Goal: Information Seeking & Learning: Learn about a topic

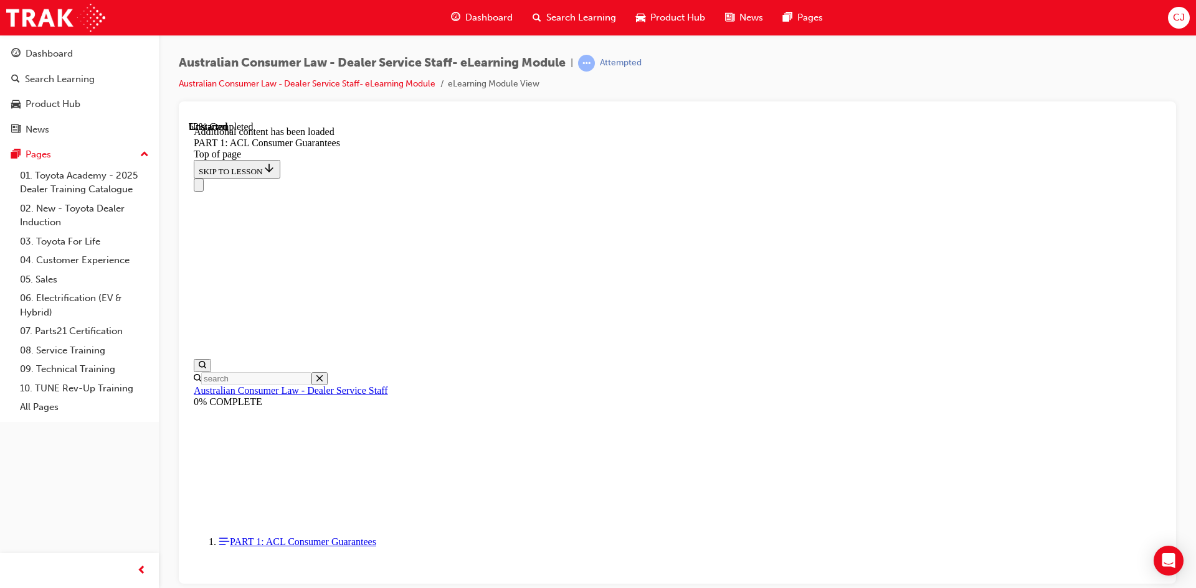
scroll to position [5592, 0]
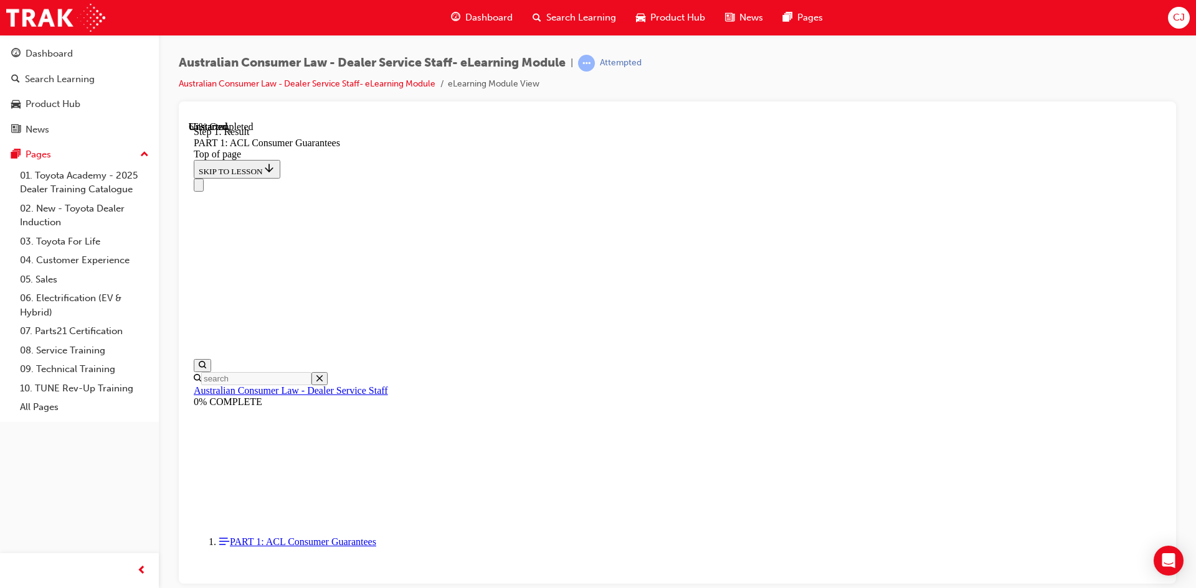
scroll to position [7543, 0]
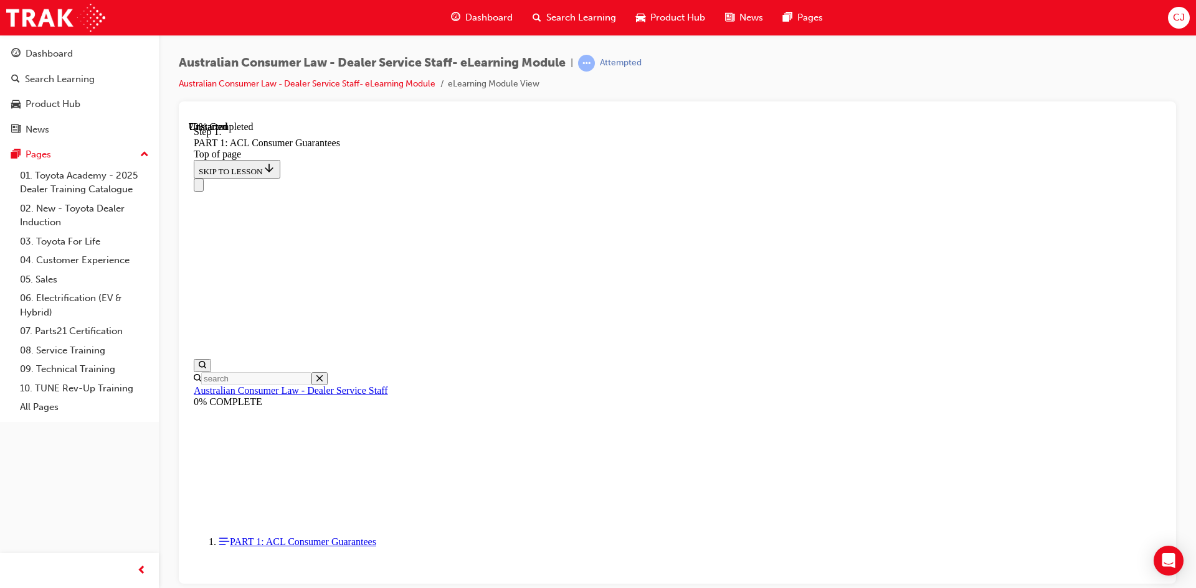
scroll to position [8442, 0]
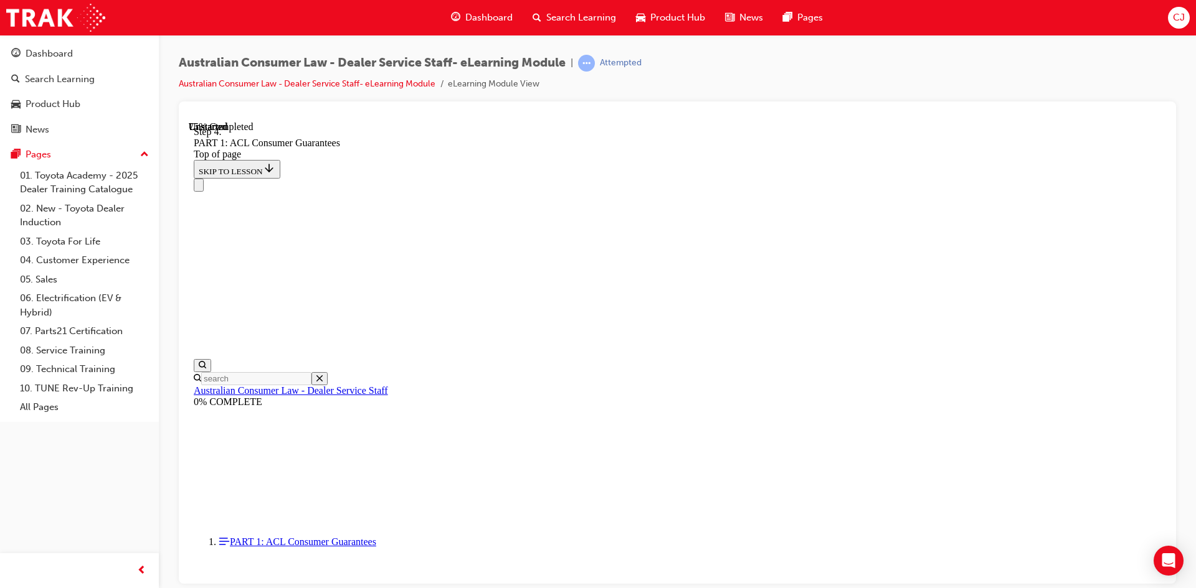
drag, startPoint x: 892, startPoint y: 276, endPoint x: 933, endPoint y: 289, distance: 43.1
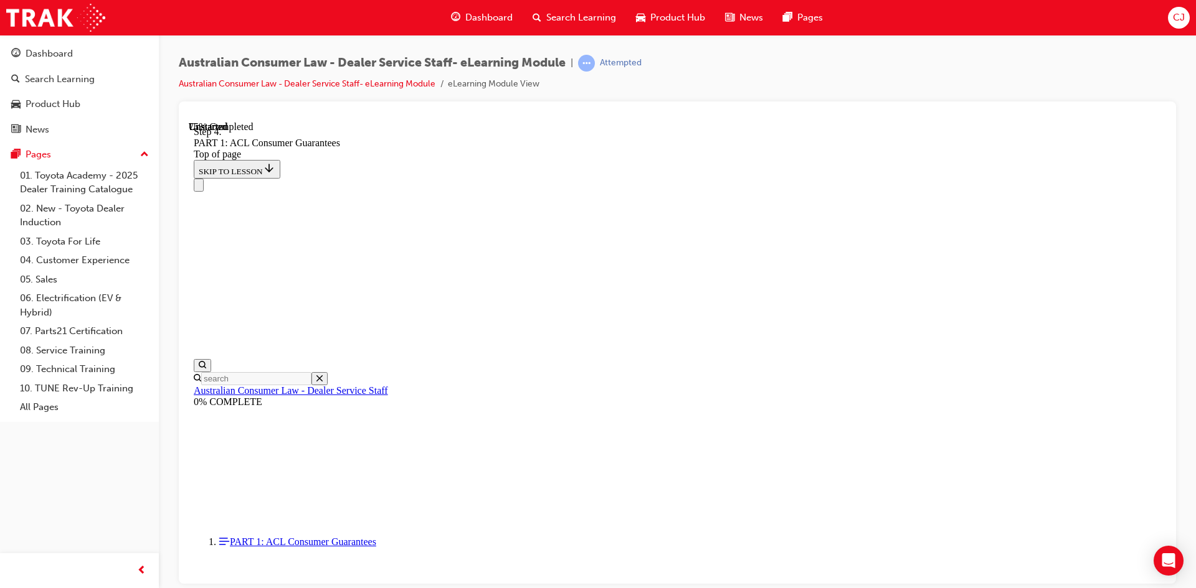
drag, startPoint x: 1054, startPoint y: 497, endPoint x: 955, endPoint y: 489, distance: 99.9
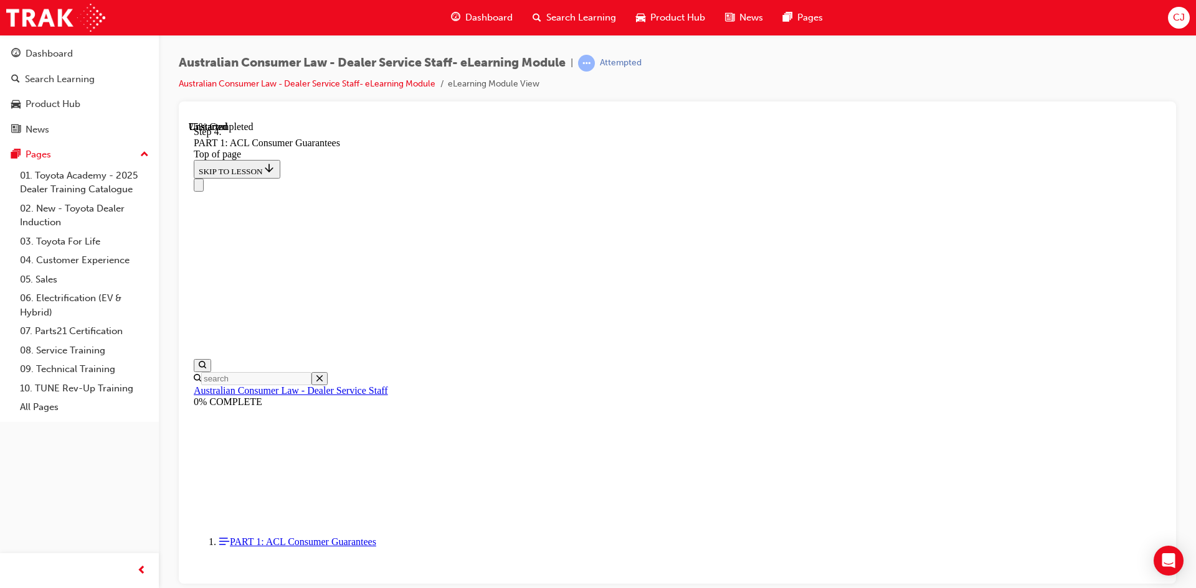
drag, startPoint x: 1044, startPoint y: 448, endPoint x: 1046, endPoint y: 470, distance: 22.5
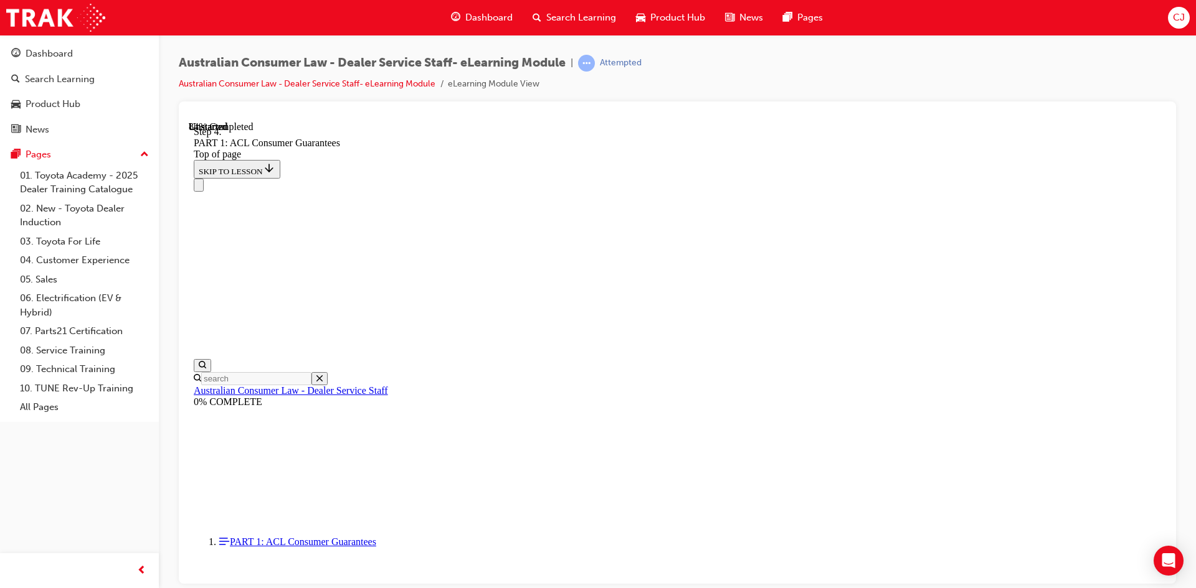
scroll to position [10905, 0]
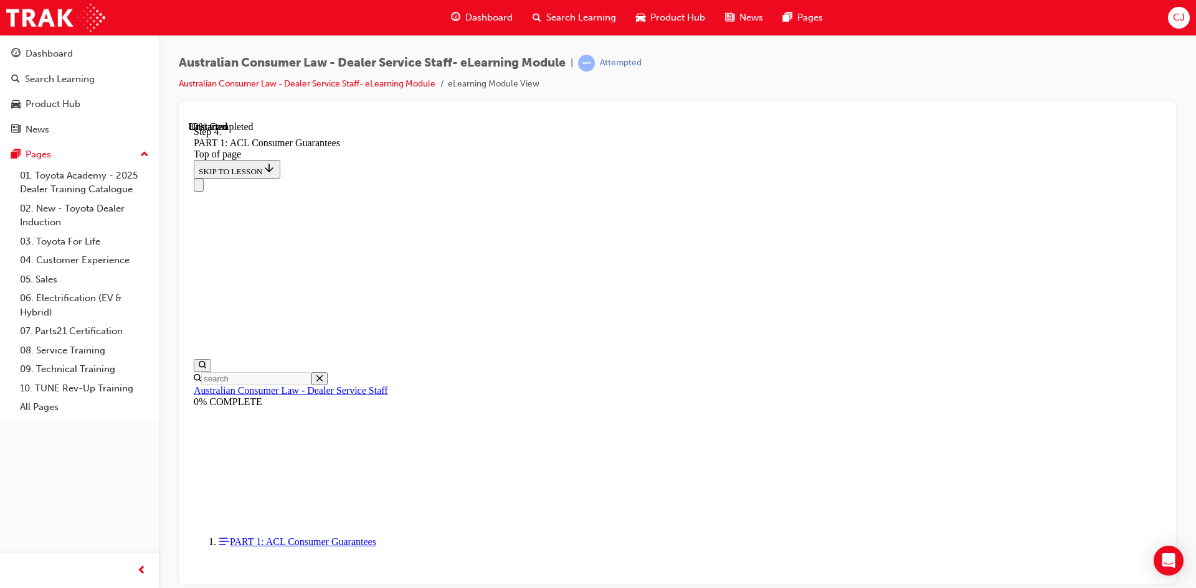
drag, startPoint x: 654, startPoint y: 440, endPoint x: 878, endPoint y: 438, distance: 224.2
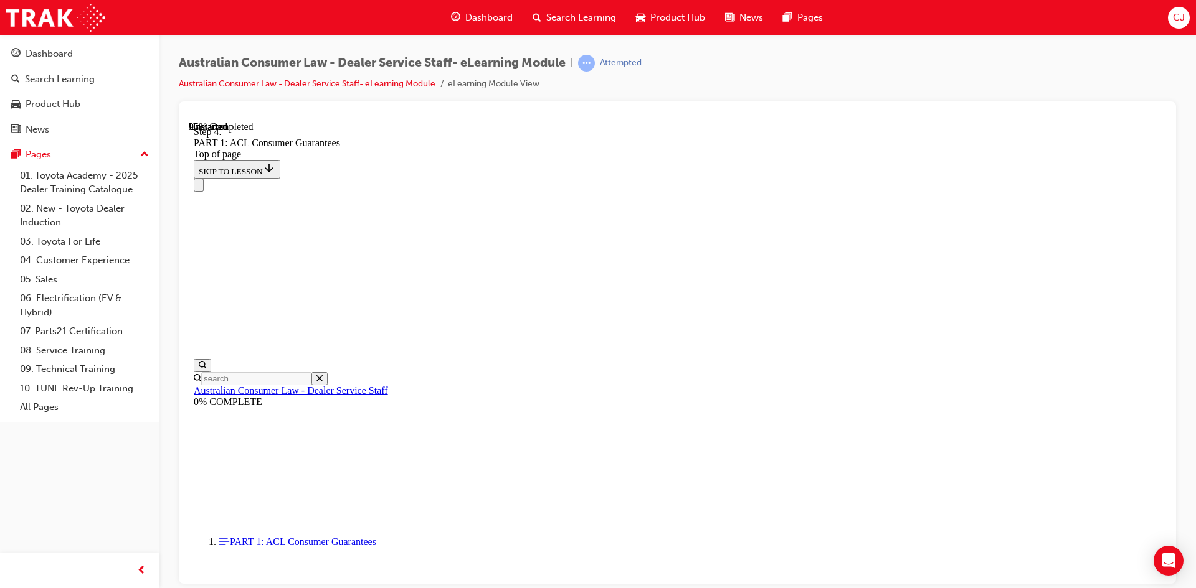
drag, startPoint x: 650, startPoint y: 407, endPoint x: 665, endPoint y: 316, distance: 92.9
drag, startPoint x: 673, startPoint y: 394, endPoint x: 872, endPoint y: 314, distance: 215.0
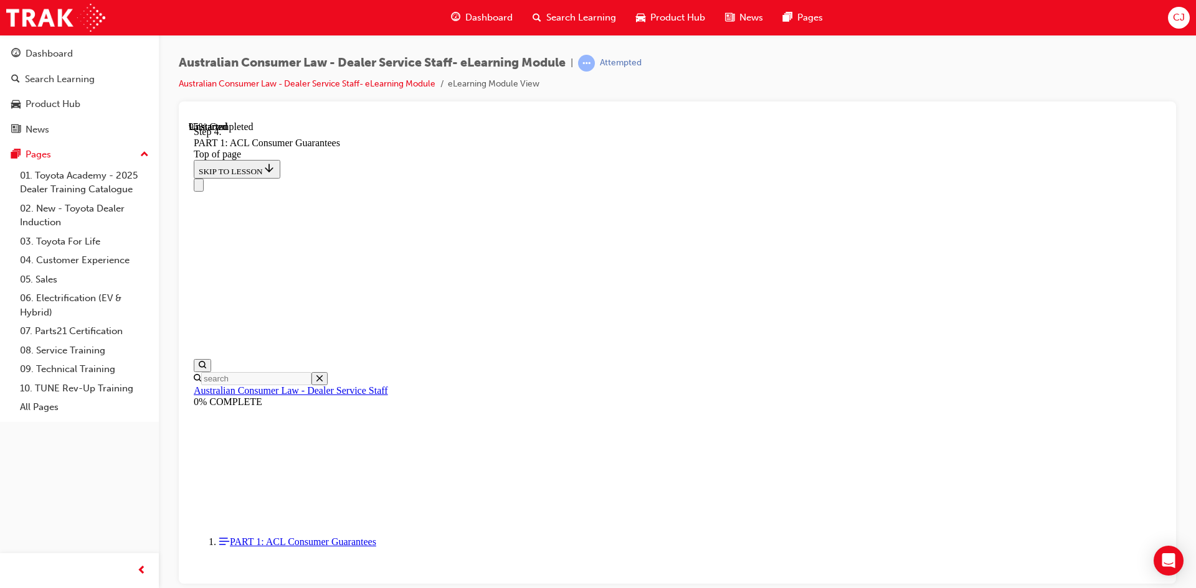
scroll to position [13219, 0]
drag, startPoint x: 675, startPoint y: 339, endPoint x: 788, endPoint y: 343, distance: 113.4
drag, startPoint x: 656, startPoint y: 405, endPoint x: 884, endPoint y: 481, distance: 240.4
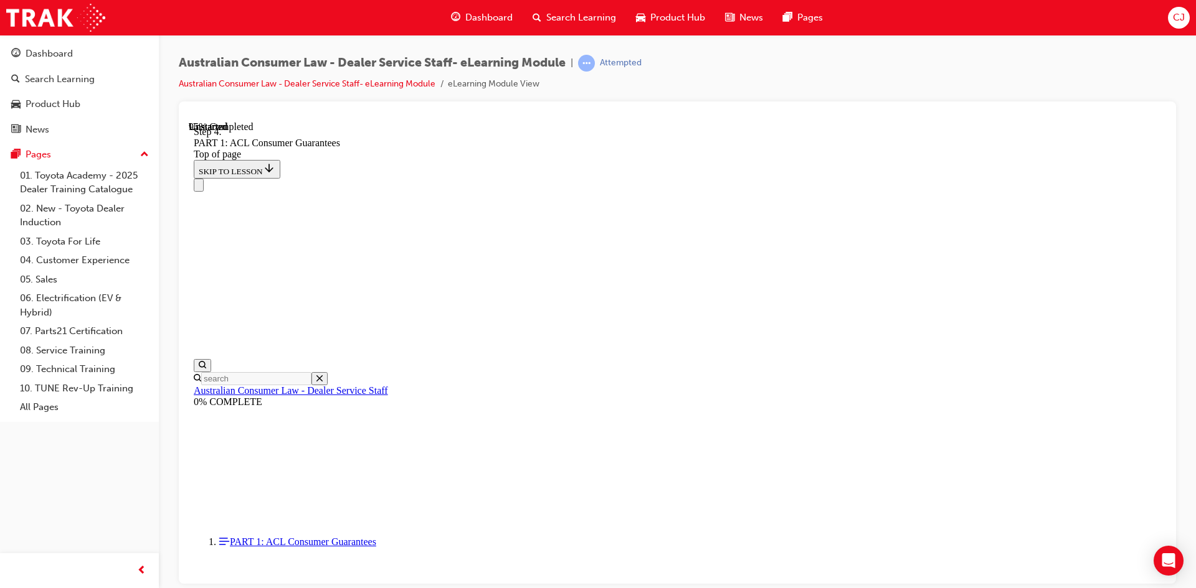
drag, startPoint x: 659, startPoint y: 408, endPoint x: 687, endPoint y: 410, distance: 28.1
drag, startPoint x: 694, startPoint y: 400, endPoint x: 826, endPoint y: 400, distance: 131.4
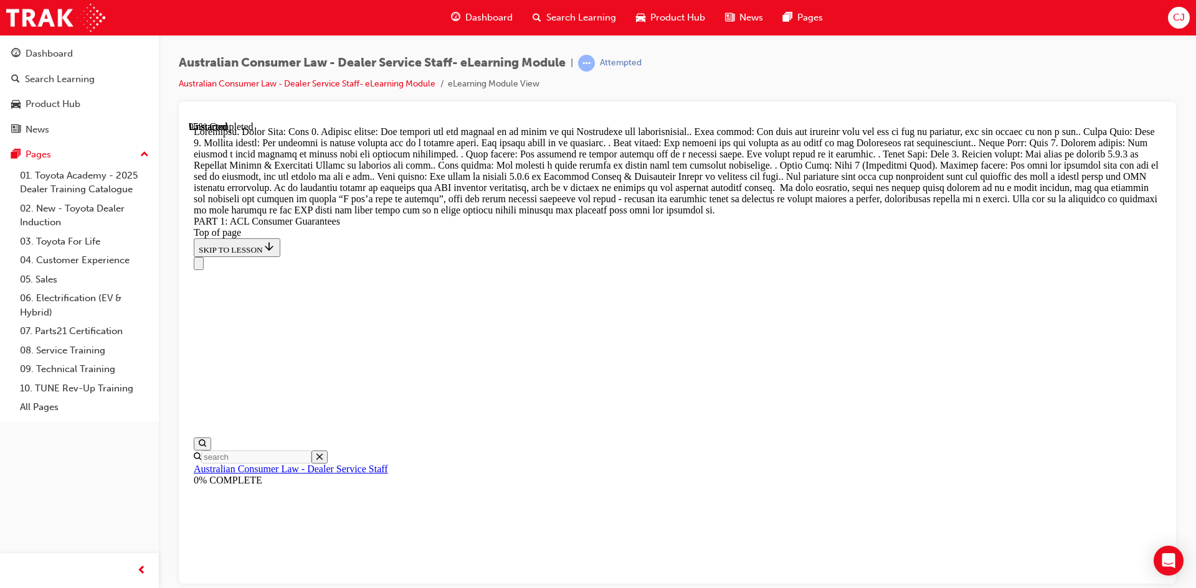
scroll to position [13850, 0]
drag, startPoint x: 638, startPoint y: 289, endPoint x: 909, endPoint y: 348, distance: 277.3
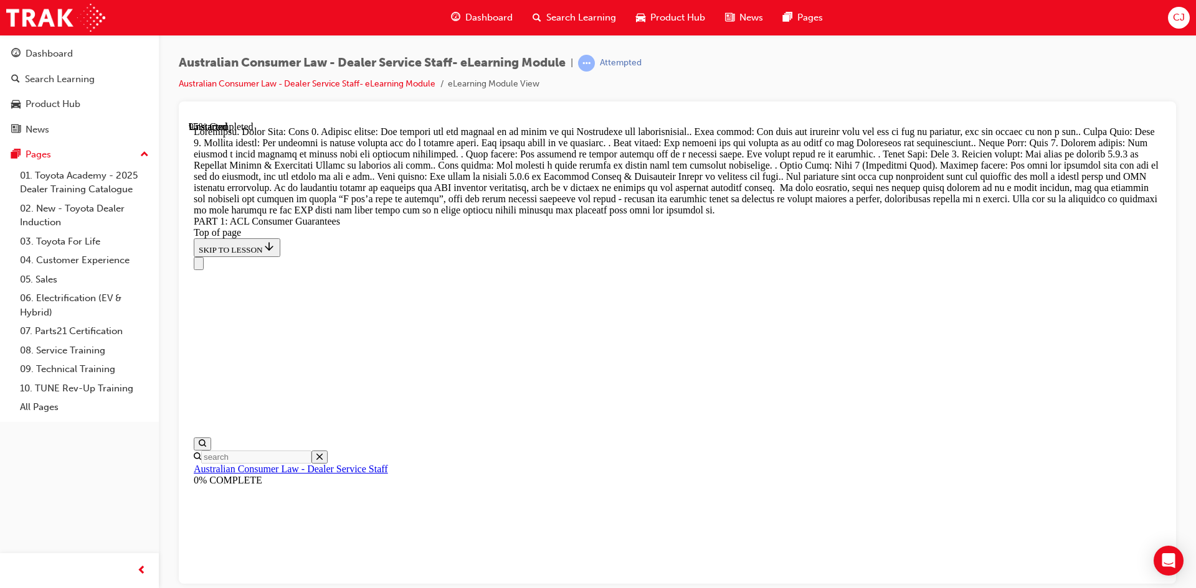
drag, startPoint x: 653, startPoint y: 303, endPoint x: 660, endPoint y: 228, distance: 75.1
drag, startPoint x: 653, startPoint y: 311, endPoint x: 810, endPoint y: 232, distance: 174.9
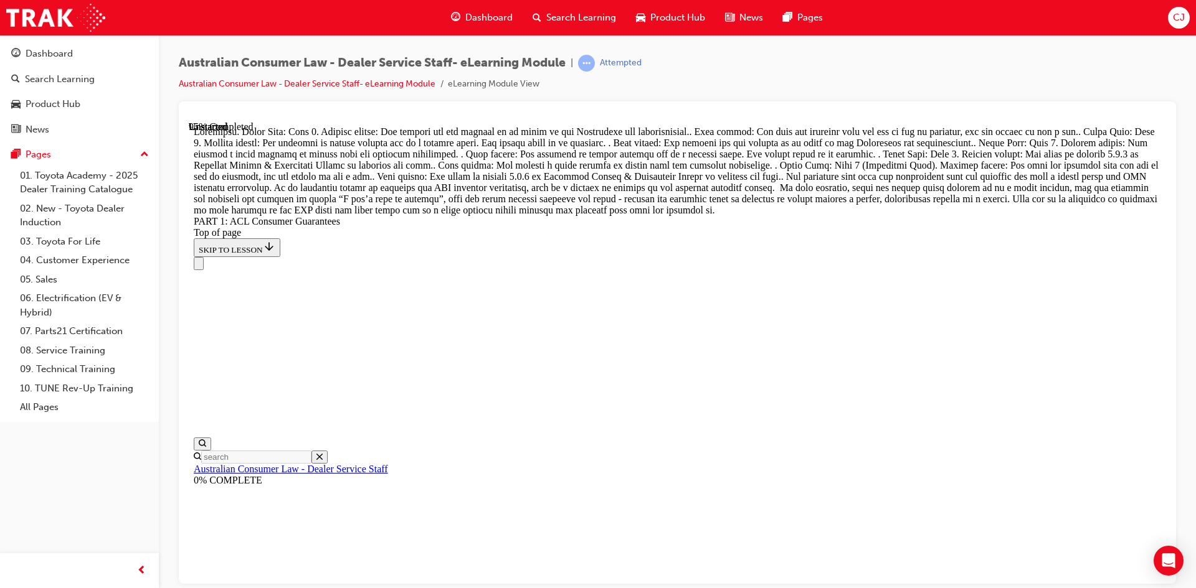
drag, startPoint x: 644, startPoint y: 524, endPoint x: 868, endPoint y: 523, distance: 224.2
drag, startPoint x: 636, startPoint y: 451, endPoint x: 837, endPoint y: 300, distance: 251.7
drag, startPoint x: 643, startPoint y: 371, endPoint x: 854, endPoint y: 373, distance: 211.1
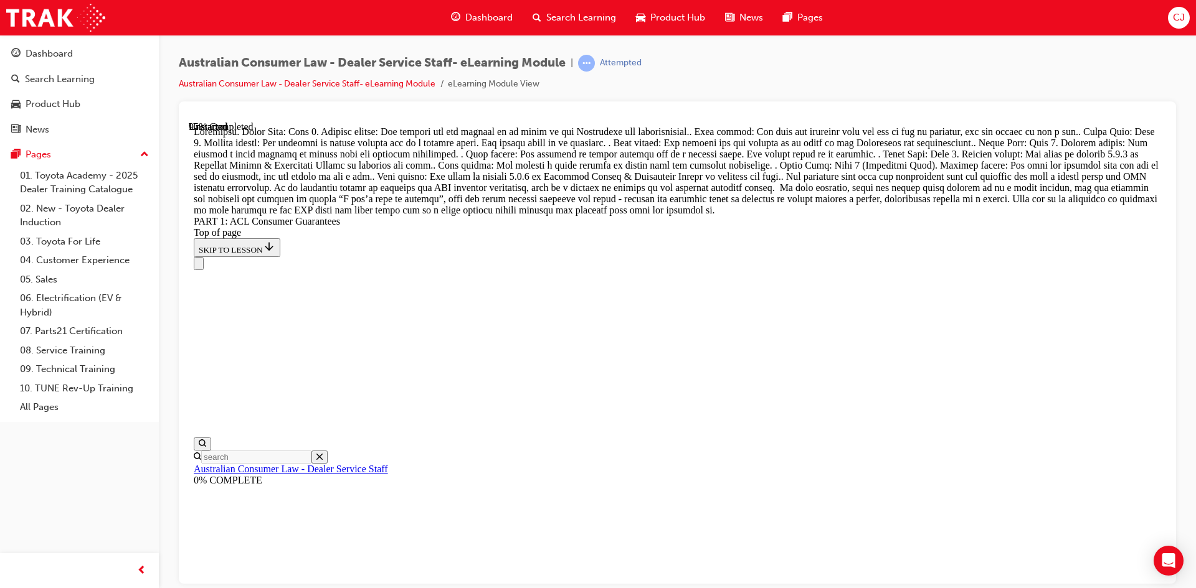
drag, startPoint x: 650, startPoint y: 448, endPoint x: 865, endPoint y: 452, distance: 215.5
drag, startPoint x: 721, startPoint y: 557, endPoint x: 743, endPoint y: 564, distance: 23.4
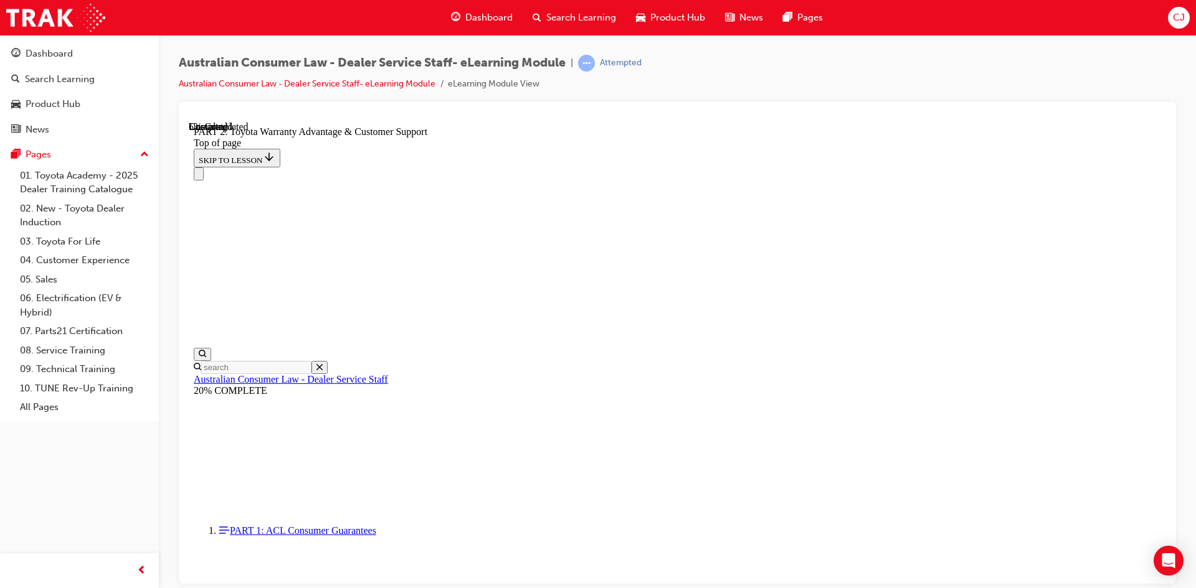
scroll to position [848, 0]
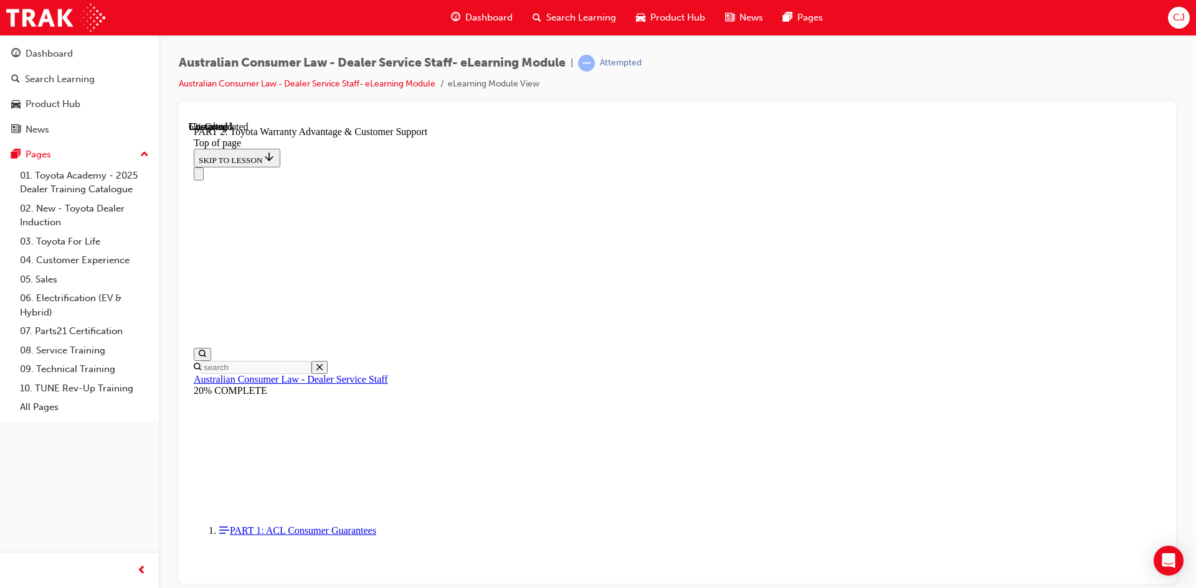
drag, startPoint x: 896, startPoint y: 356, endPoint x: 867, endPoint y: 404, distance: 56.2
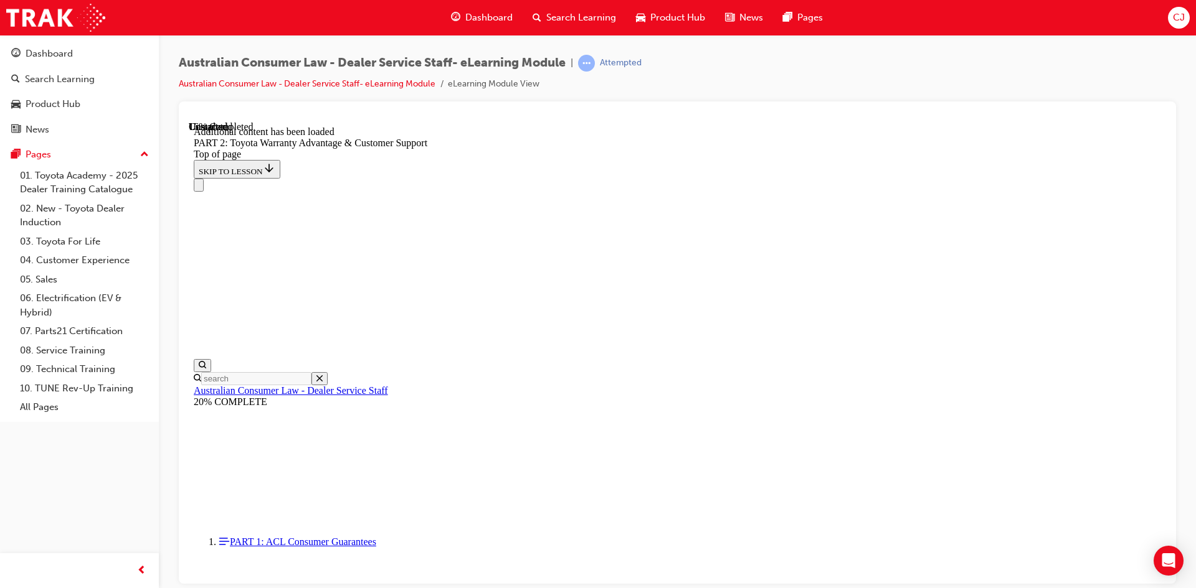
scroll to position [1252, 0]
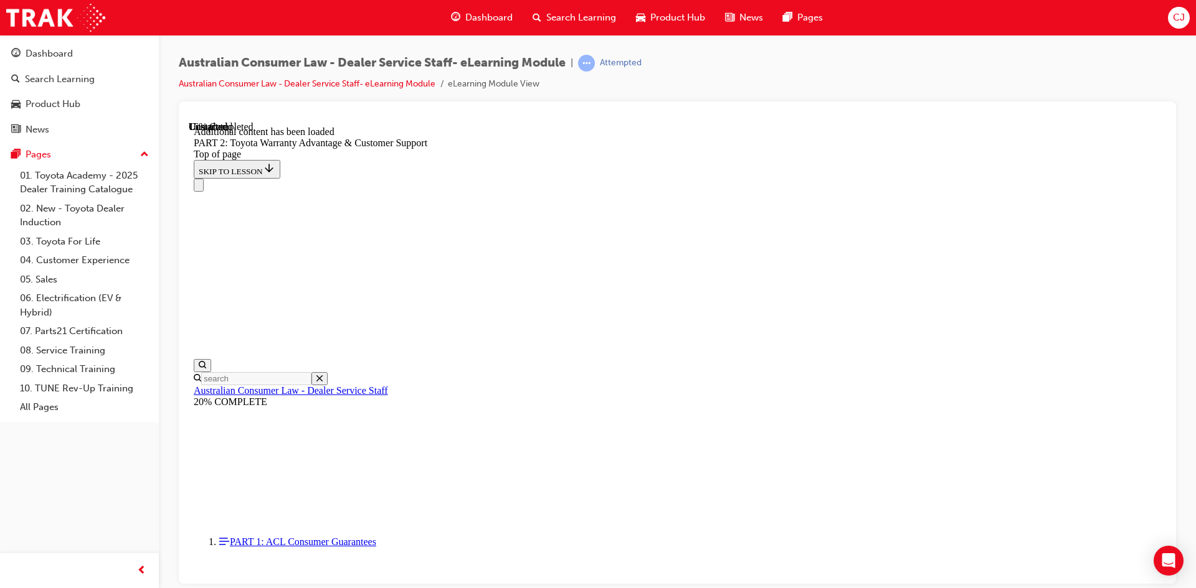
drag, startPoint x: 895, startPoint y: 391, endPoint x: 905, endPoint y: 433, distance: 42.9
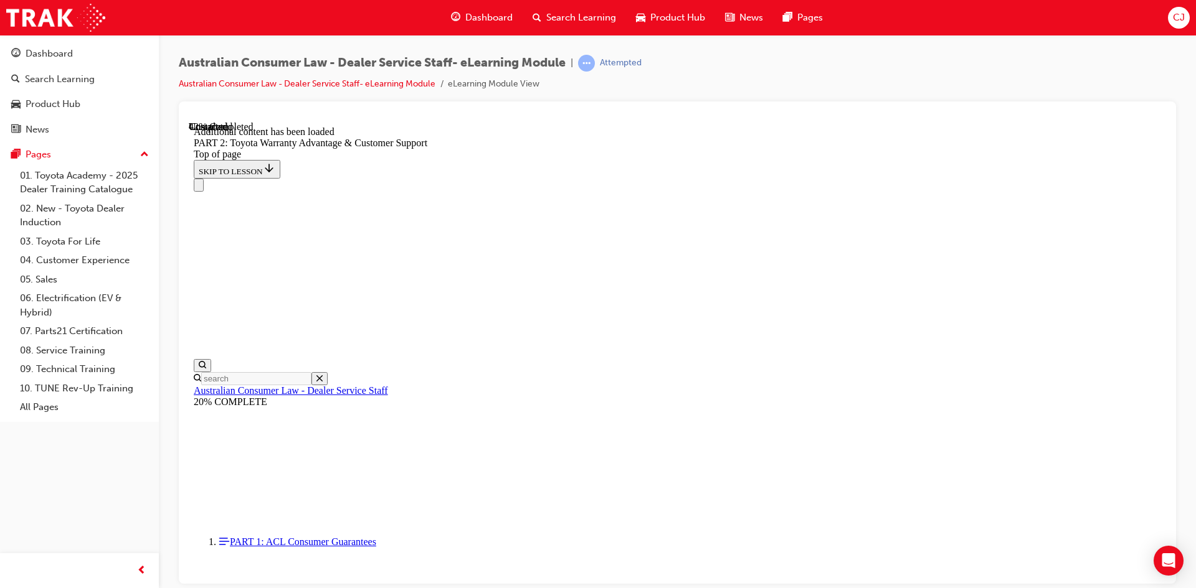
drag, startPoint x: 1050, startPoint y: 397, endPoint x: 975, endPoint y: 396, distance: 75.4
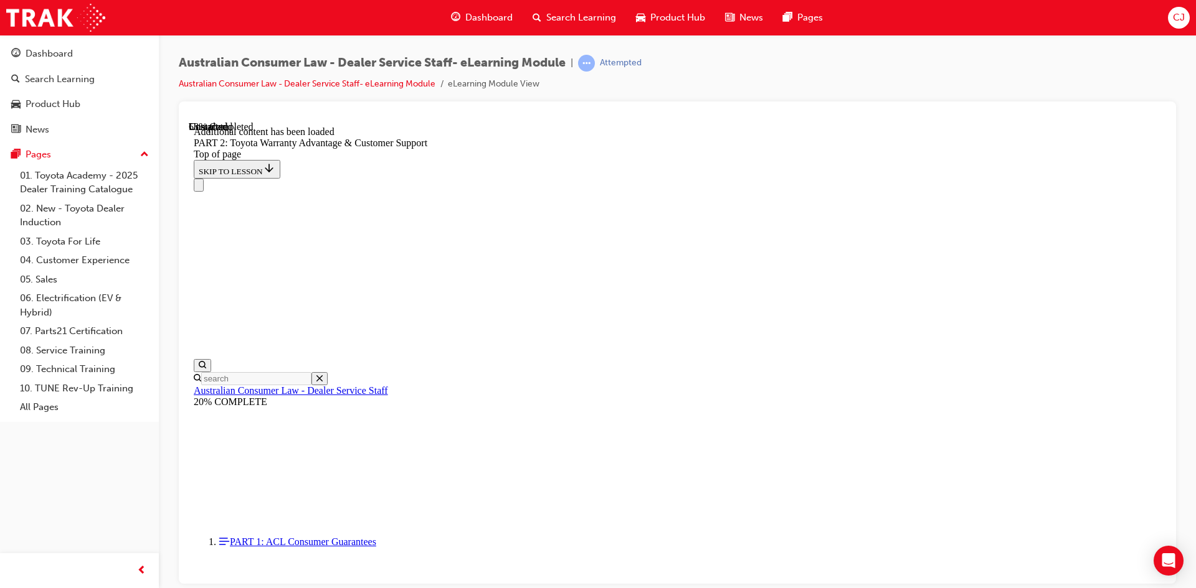
scroll to position [2753, 0]
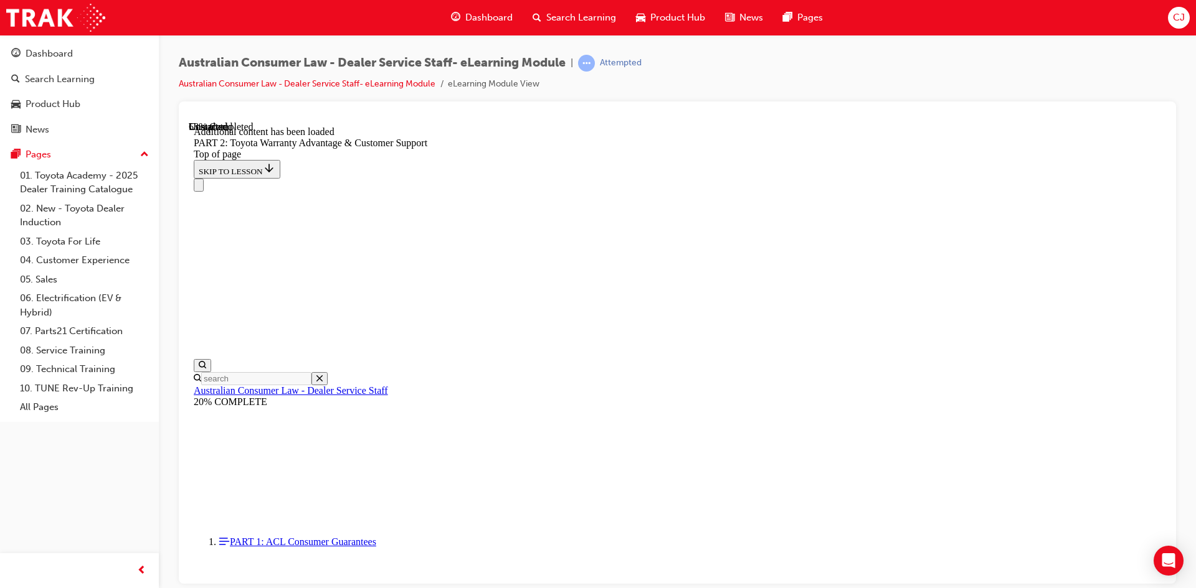
drag, startPoint x: 1021, startPoint y: 473, endPoint x: 978, endPoint y: 481, distance: 43.6
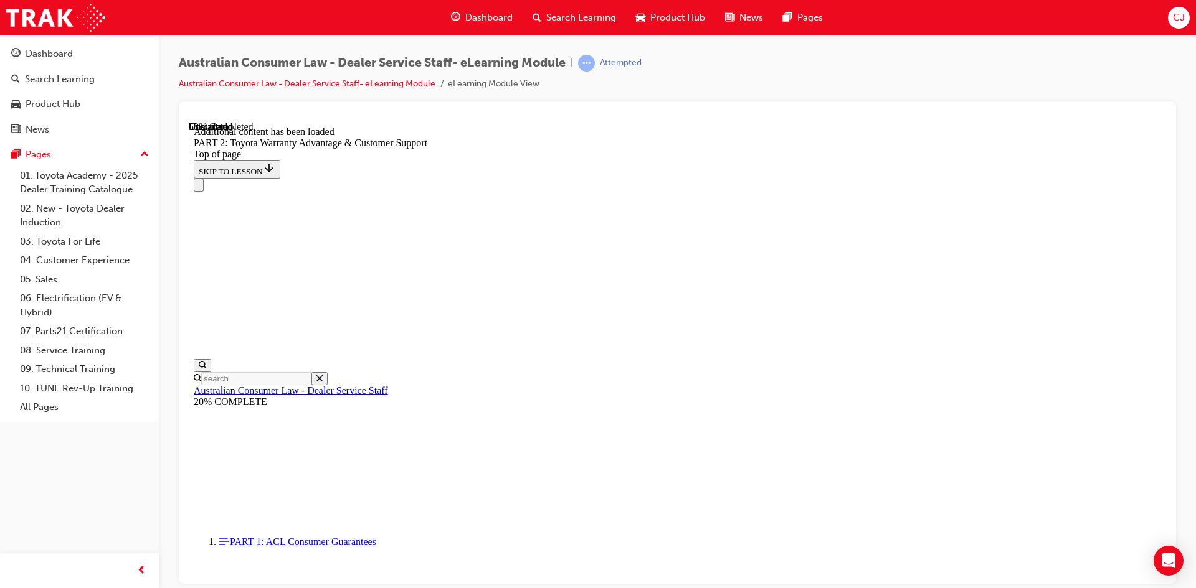
scroll to position [2772, 0]
drag, startPoint x: 1056, startPoint y: 516, endPoint x: 1047, endPoint y: 509, distance: 11.2
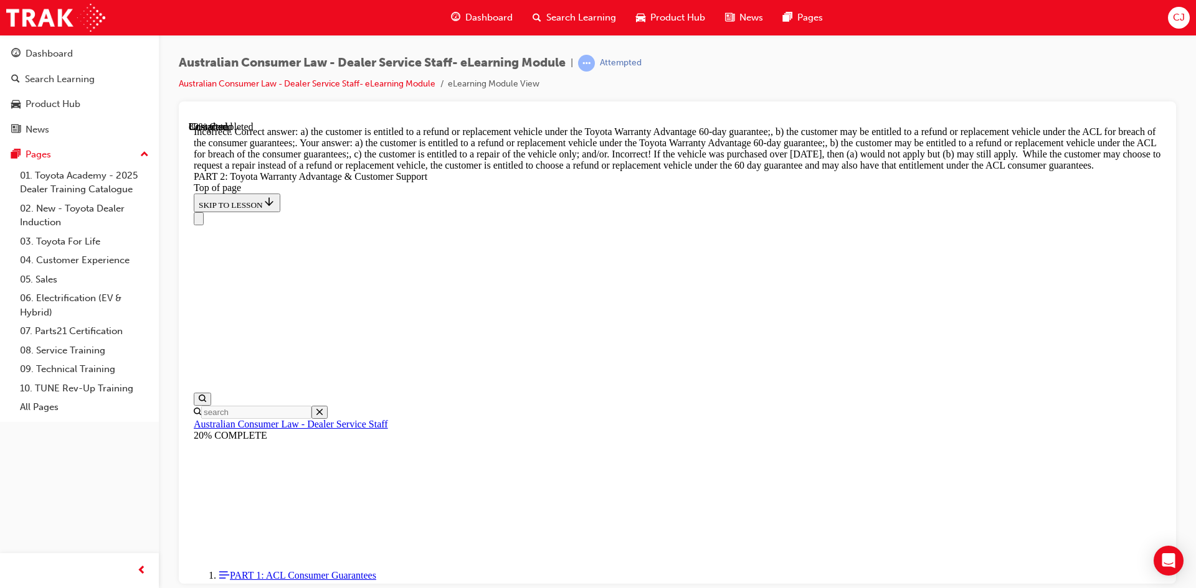
scroll to position [4880, 0]
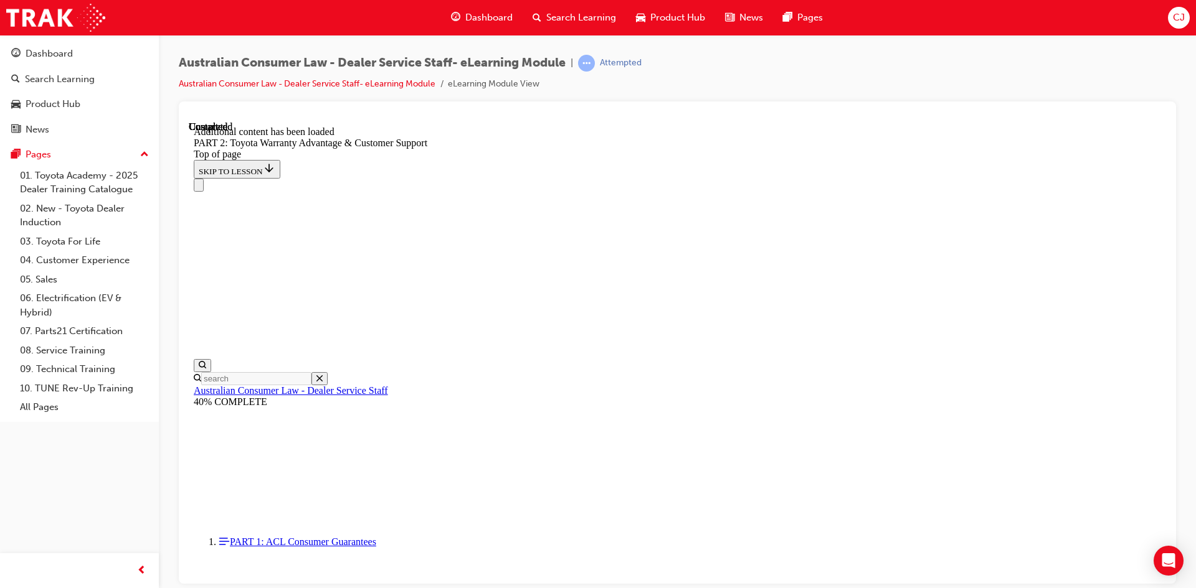
scroll to position [5171, 0]
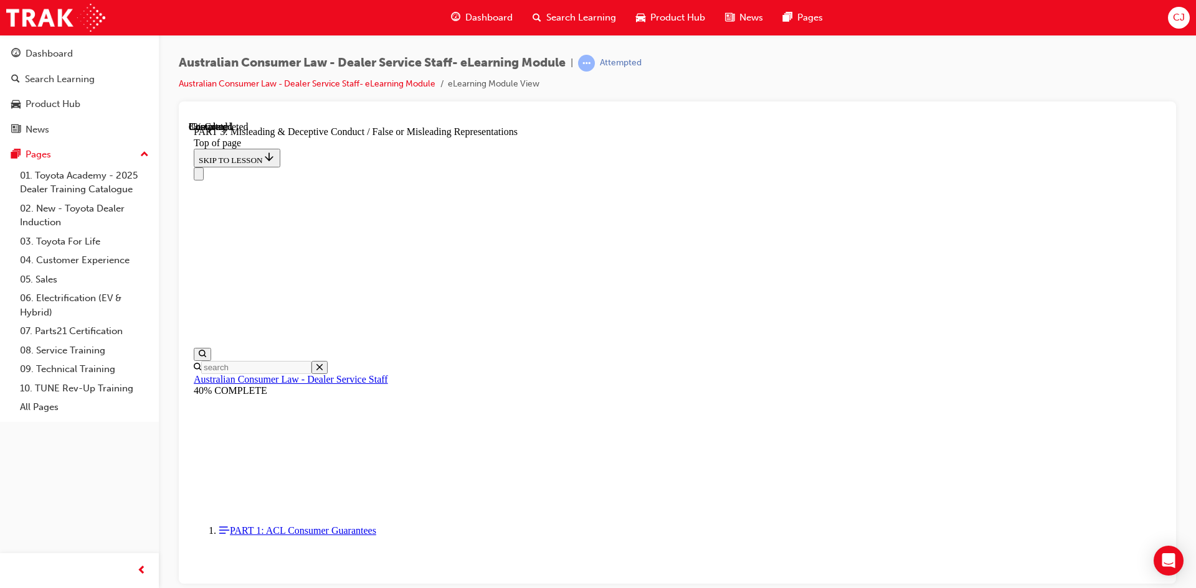
scroll to position [848, 0]
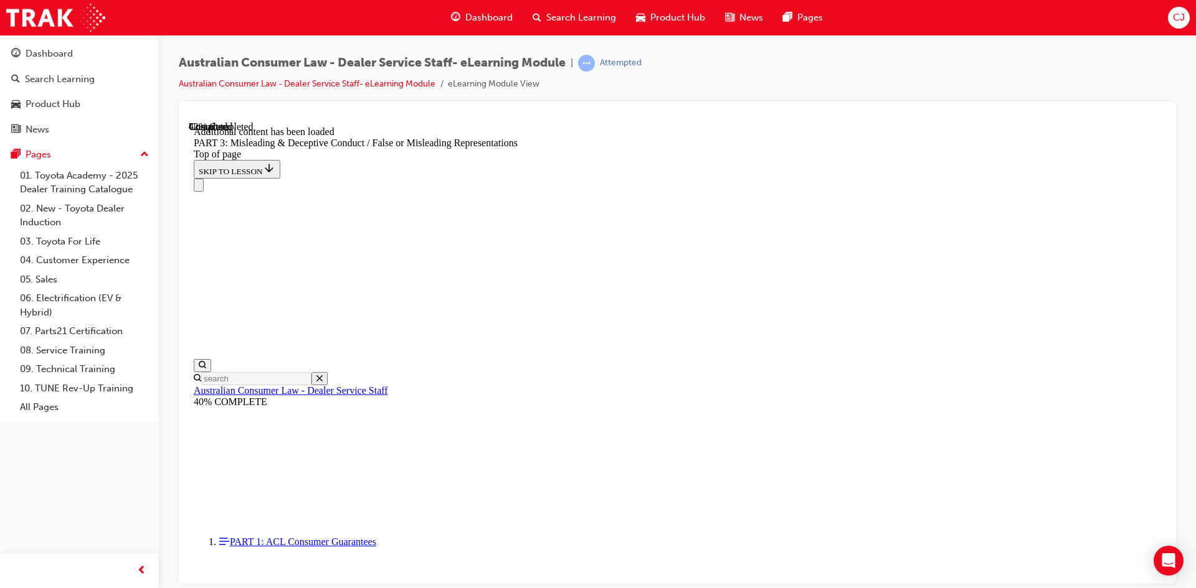
scroll to position [2867, 0]
drag, startPoint x: 757, startPoint y: 558, endPoint x: 764, endPoint y: 544, distance: 15.9
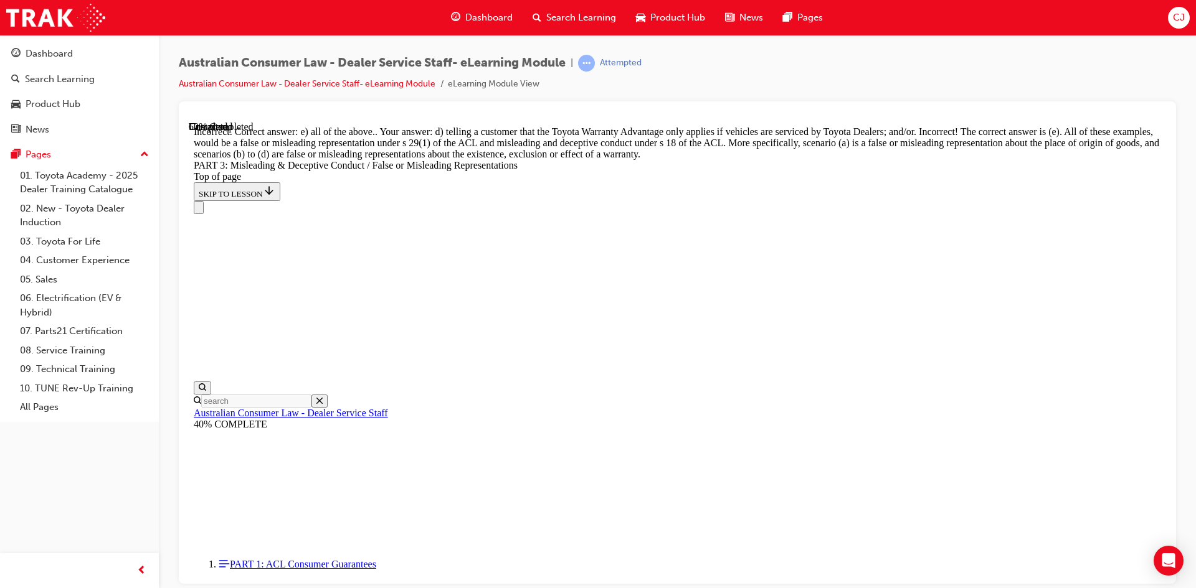
scroll to position [3279, 0]
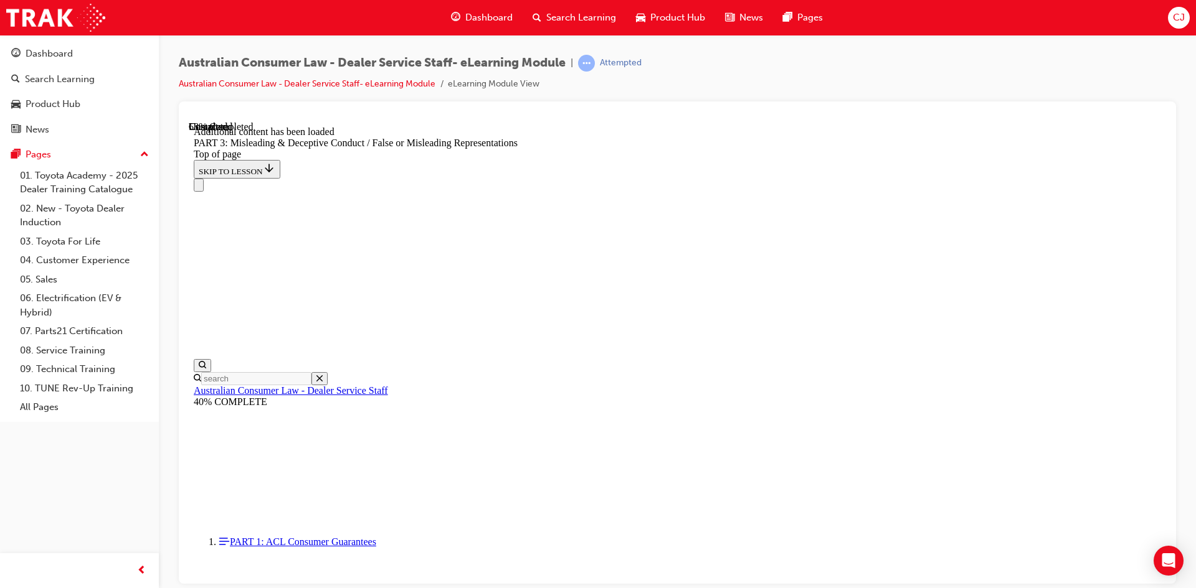
scroll to position [3610, 0]
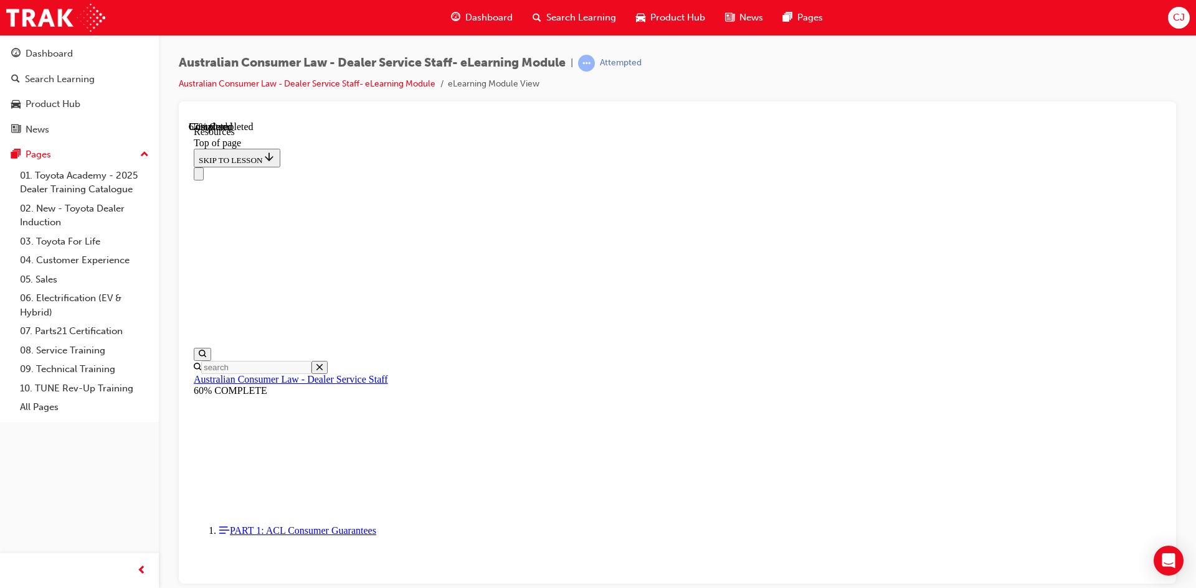
scroll to position [580, 0]
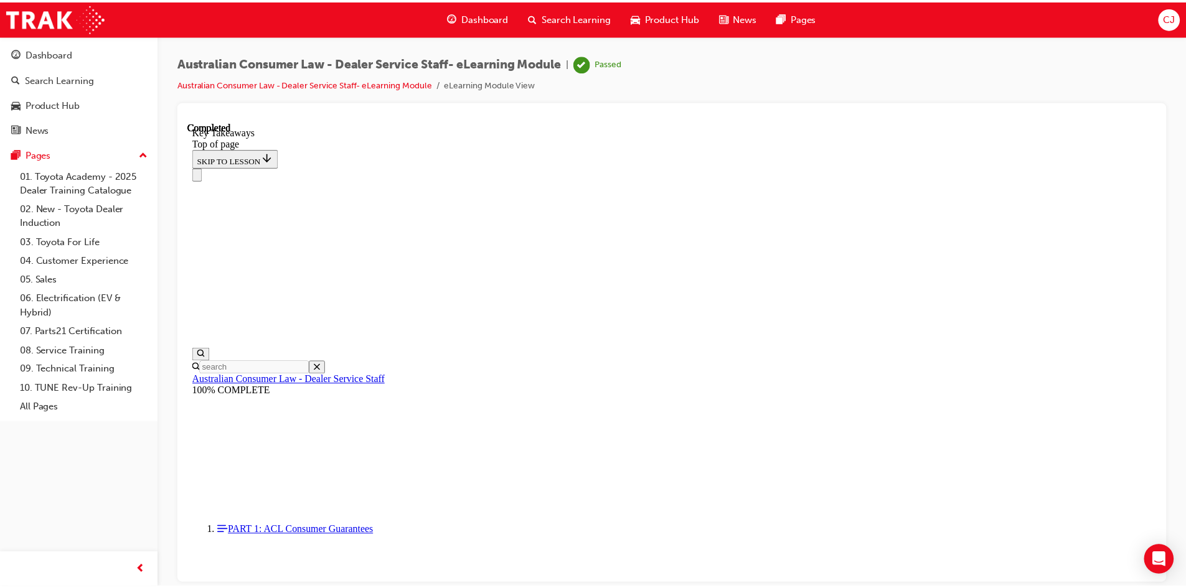
scroll to position [0, 0]
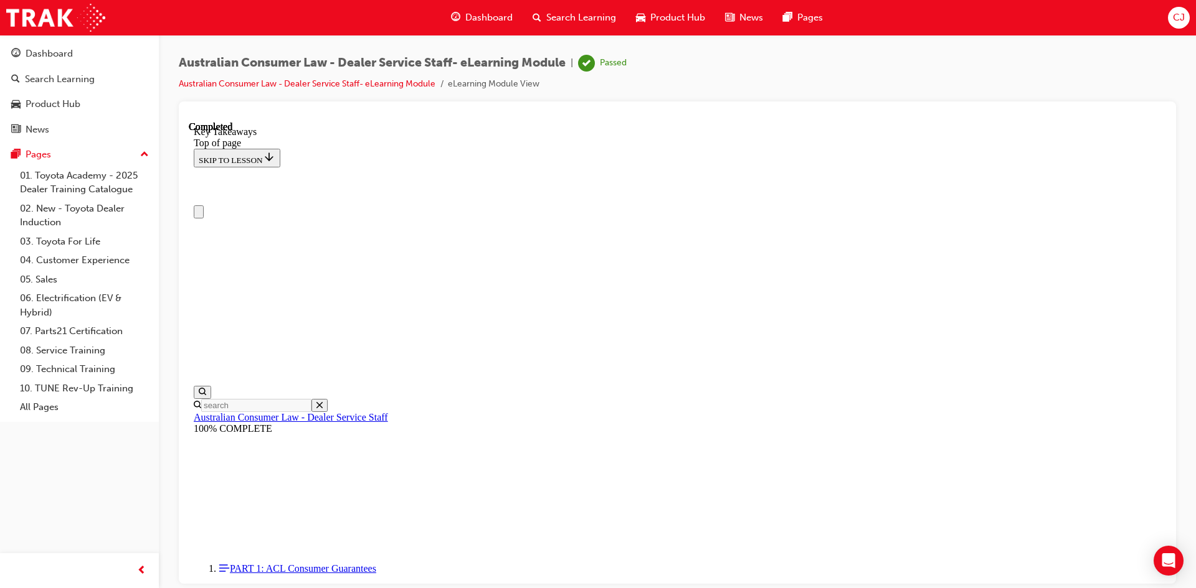
click at [550, 19] on span "Search Learning" at bounding box center [581, 18] width 70 height 14
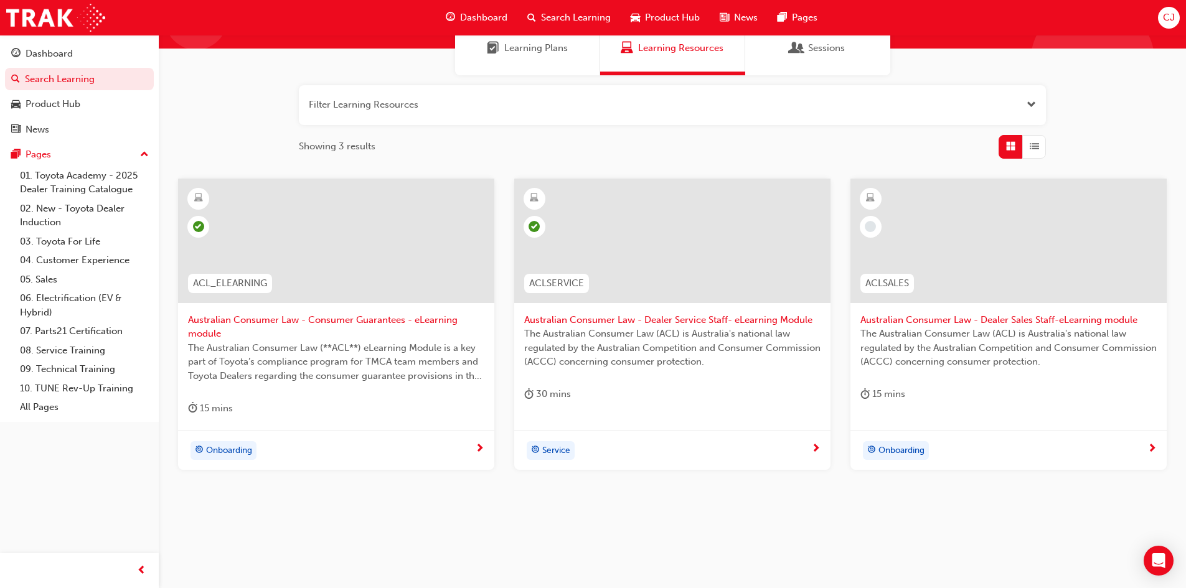
scroll to position [112, 0]
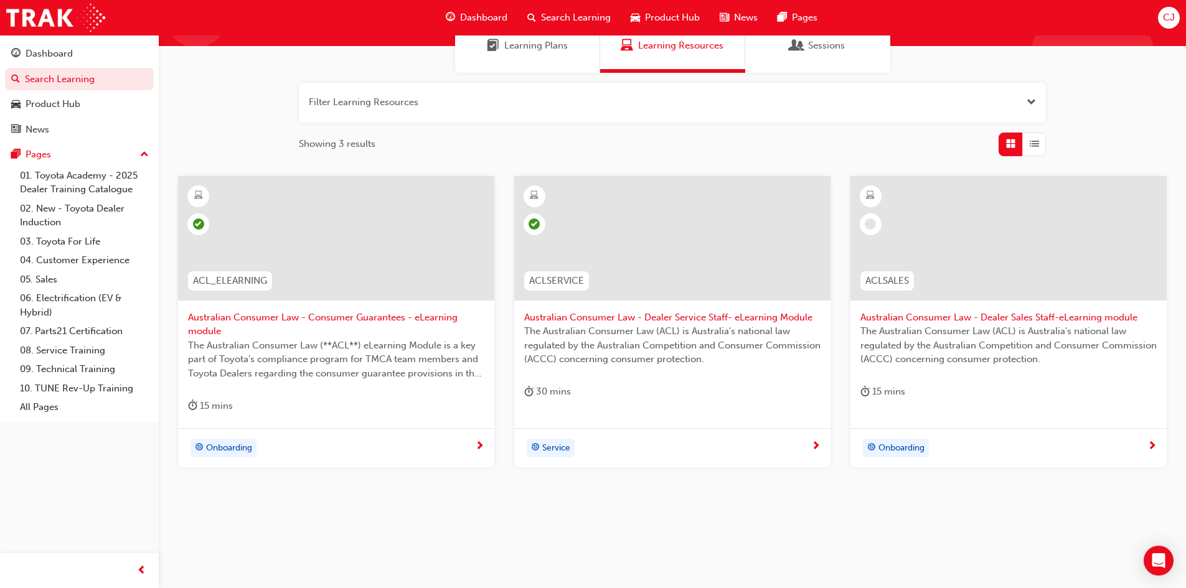
click at [897, 448] on span "Onboarding" at bounding box center [902, 449] width 46 height 14
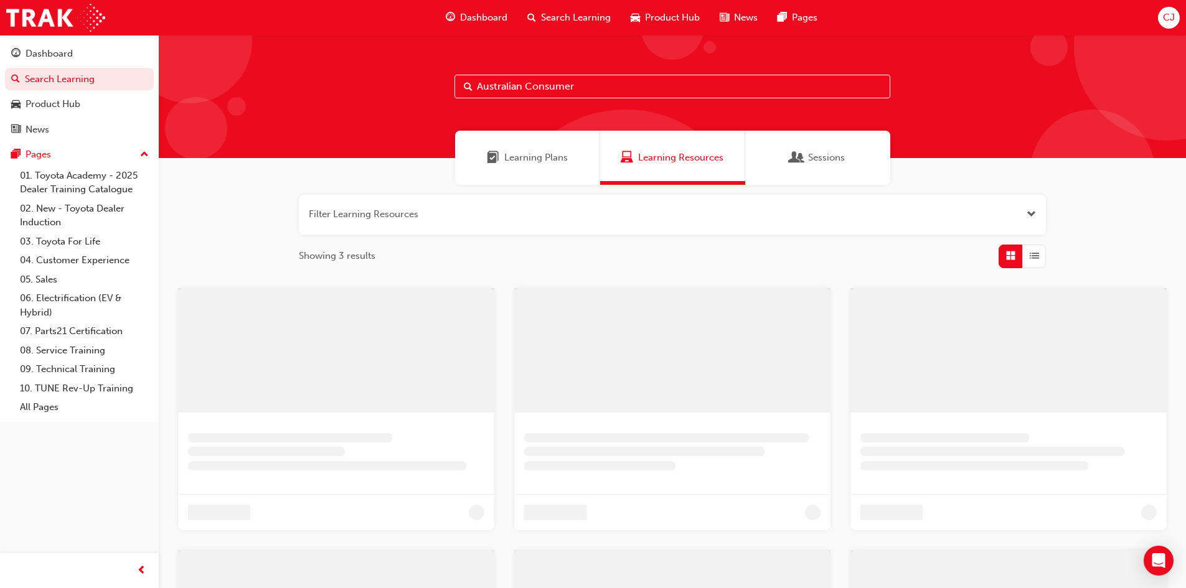
scroll to position [112, 0]
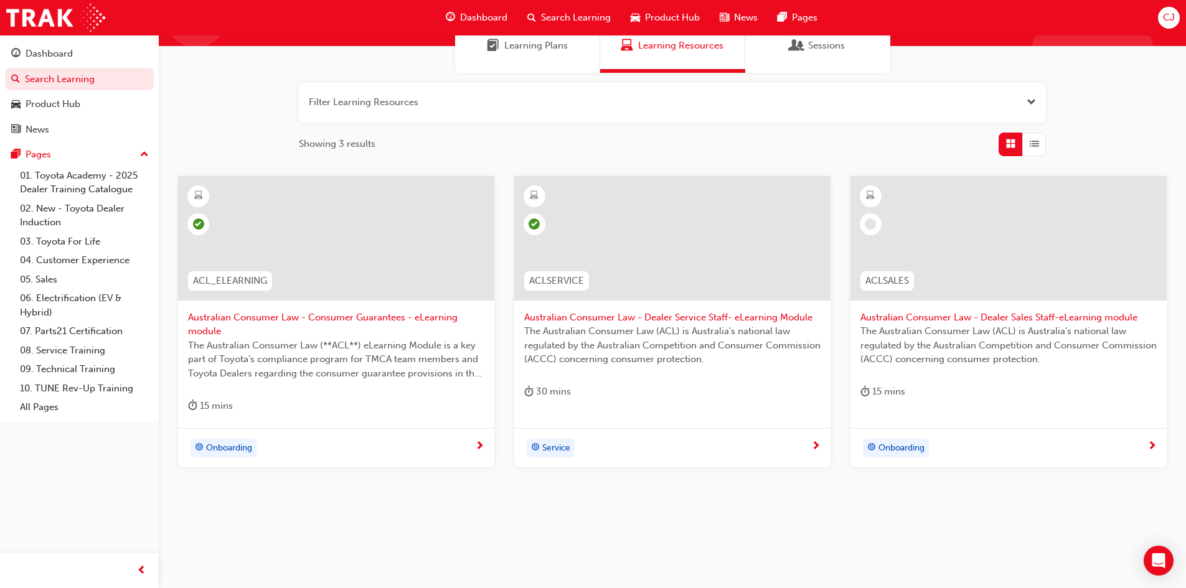
click at [967, 267] on div at bounding box center [1009, 238] width 316 height 125
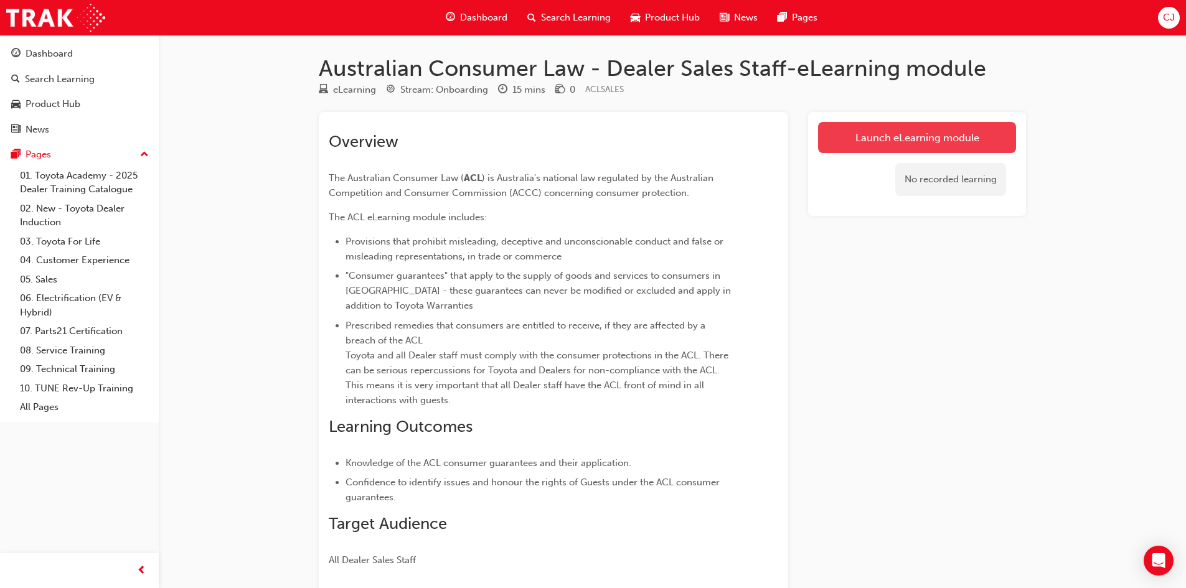
click at [922, 133] on link "Launch eLearning module" at bounding box center [917, 137] width 198 height 31
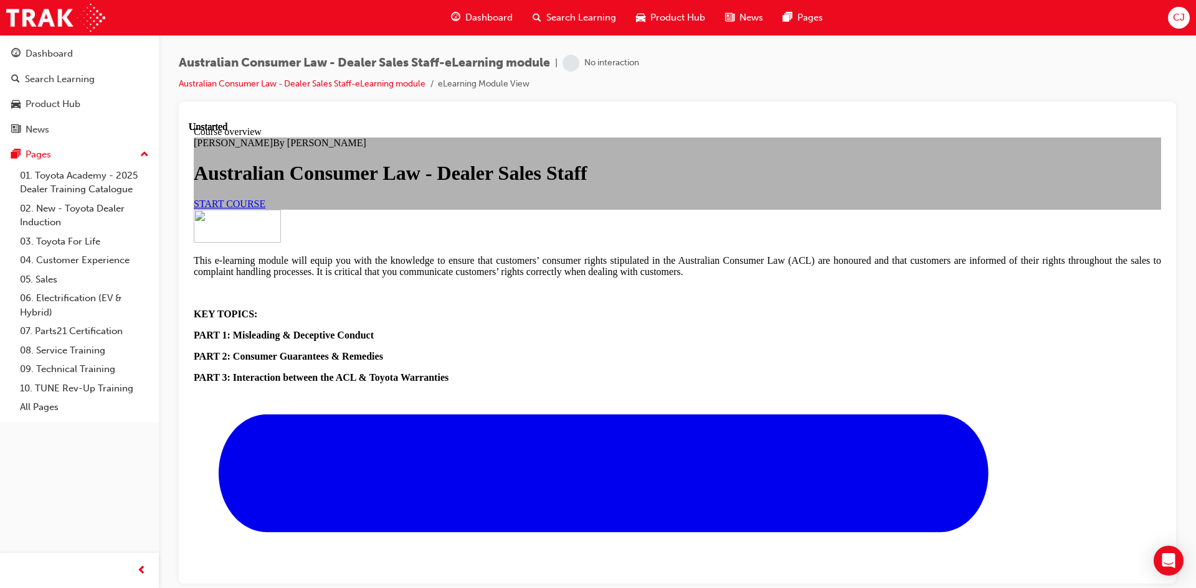
scroll to position [125, 0]
click at [265, 209] on link "START COURSE" at bounding box center [230, 203] width 72 height 11
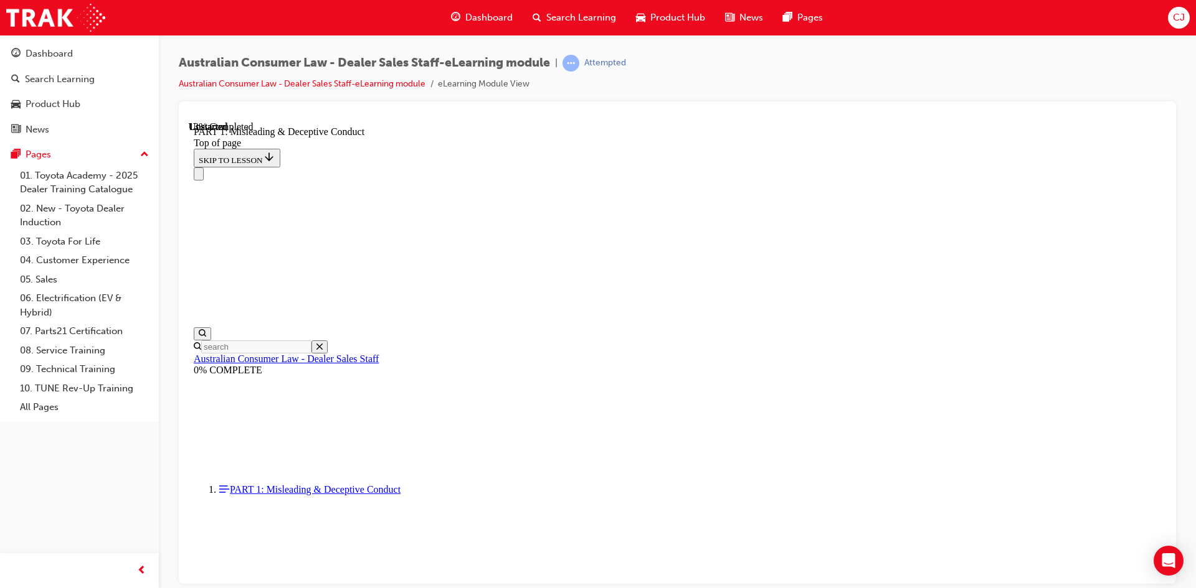
scroll to position [786, 0]
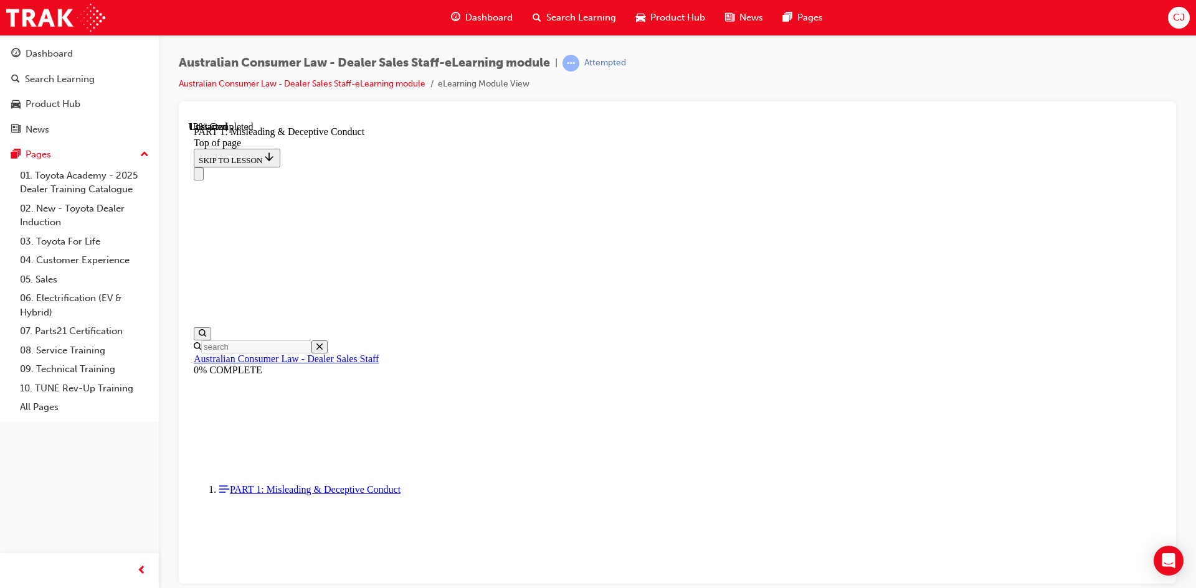
scroll to position [808, 0]
drag, startPoint x: 1058, startPoint y: 448, endPoint x: 976, endPoint y: 438, distance: 82.8
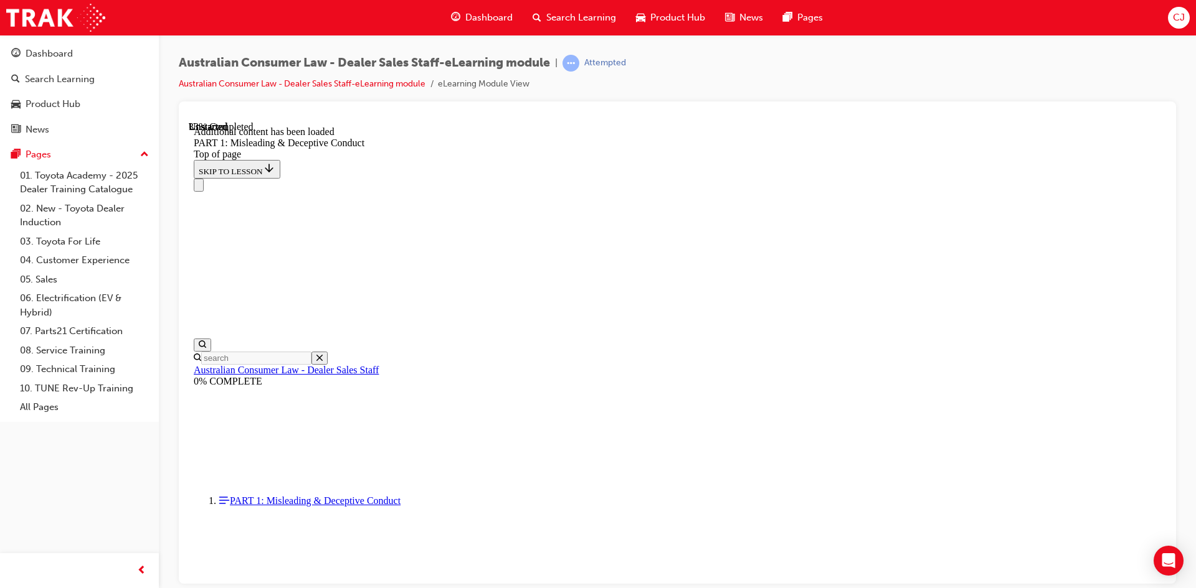
scroll to position [1238, 0]
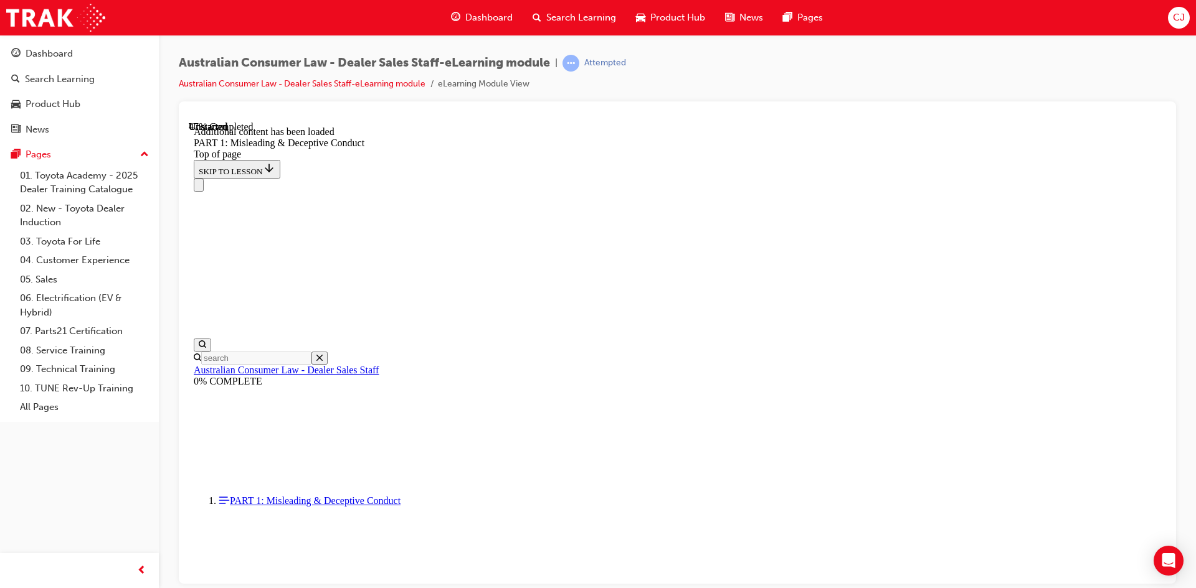
scroll to position [1769, 0]
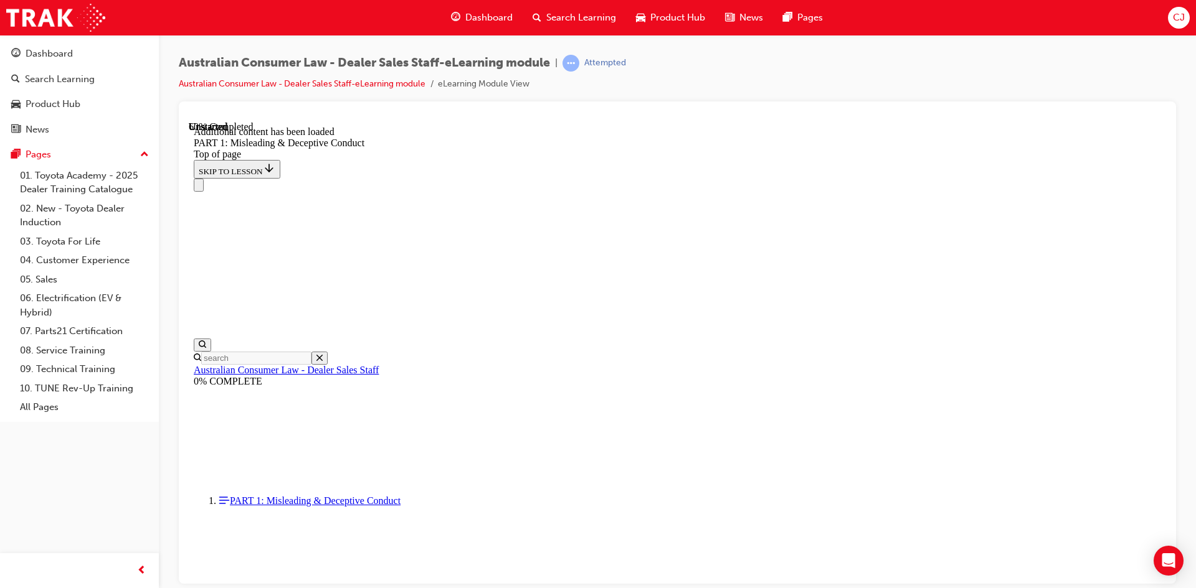
scroll to position [2457, 0]
drag, startPoint x: 582, startPoint y: 377, endPoint x: 651, endPoint y: 402, distance: 73.7
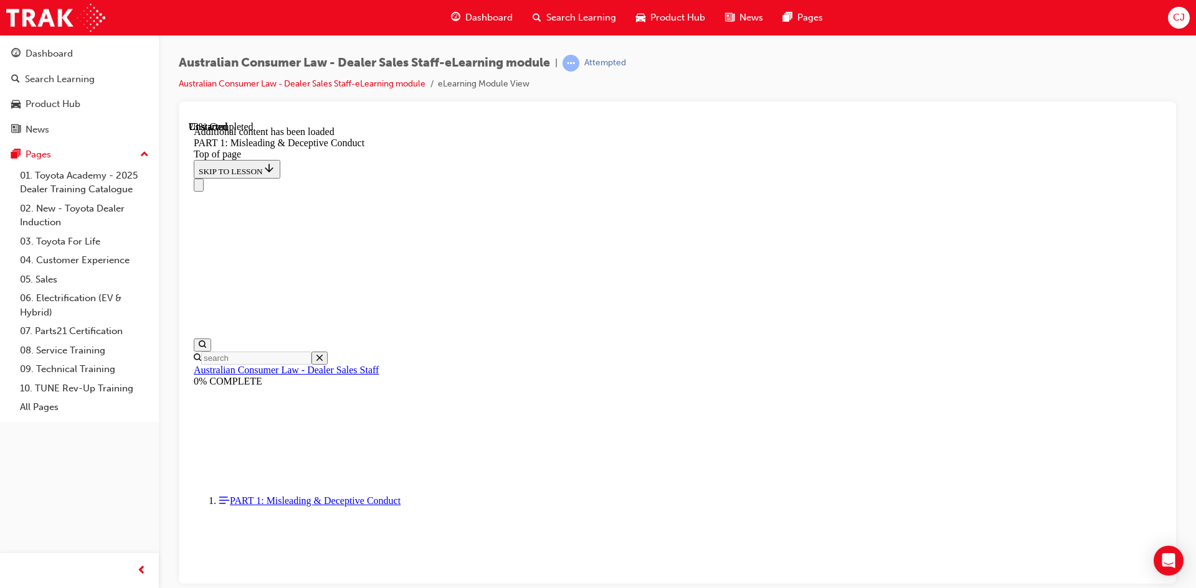
scroll to position [3065, 0]
drag, startPoint x: 772, startPoint y: 303, endPoint x: 782, endPoint y: 305, distance: 10.1
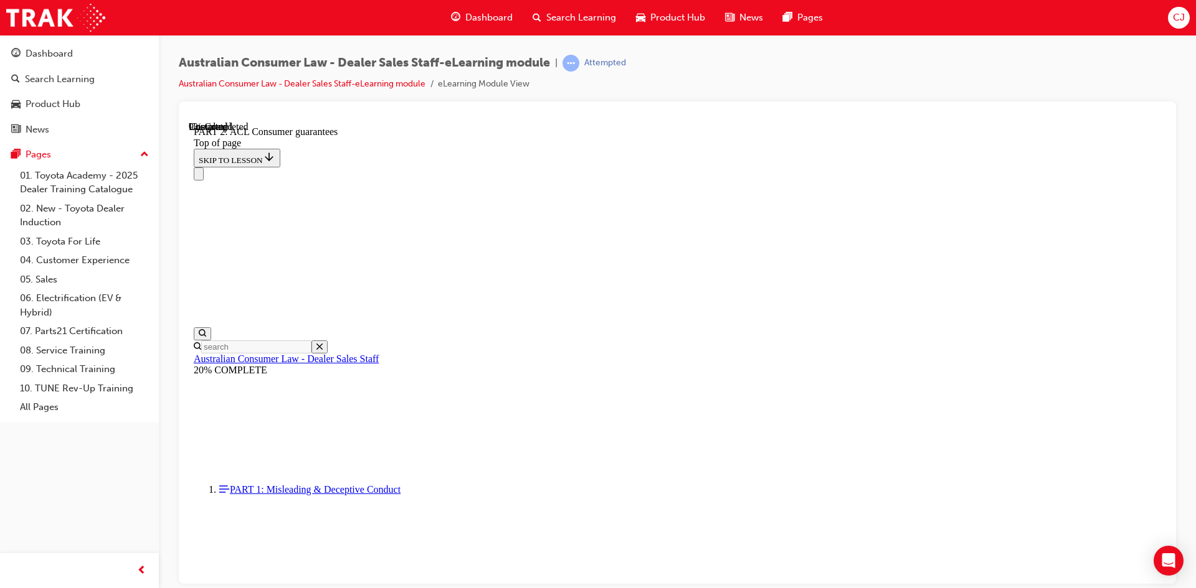
scroll to position [1969, 0]
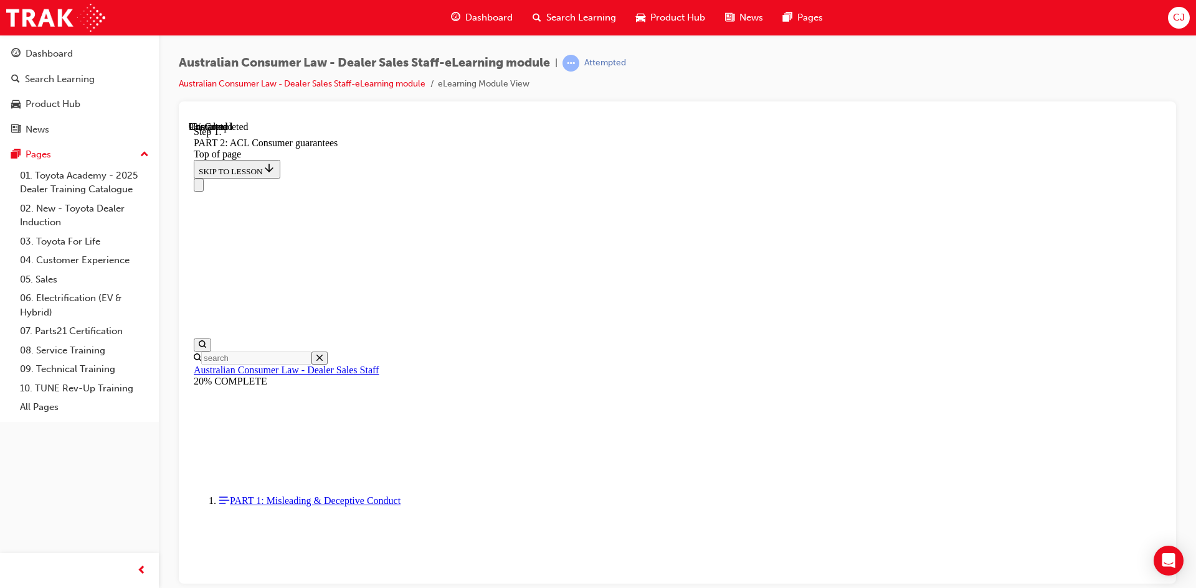
scroll to position [2019, 0]
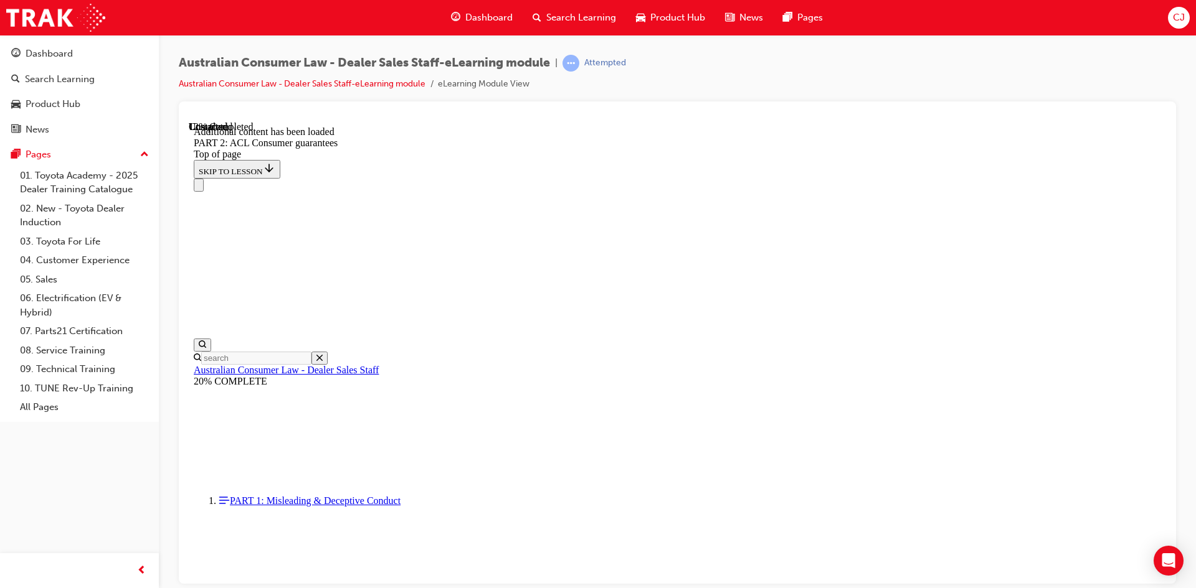
scroll to position [2355, 0]
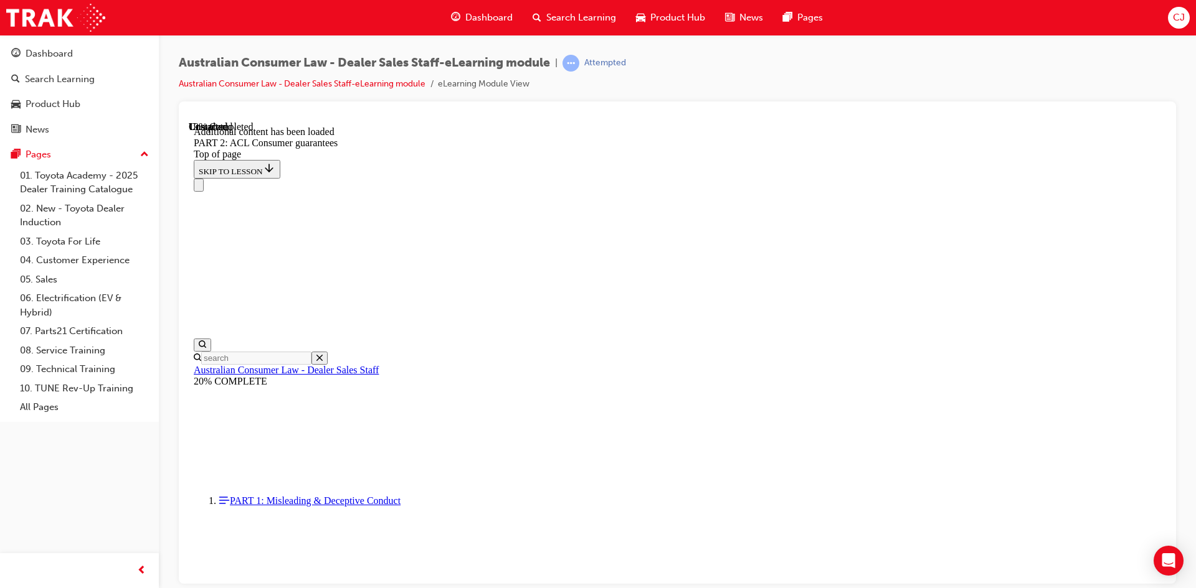
scroll to position [3003, 0]
drag, startPoint x: 902, startPoint y: 374, endPoint x: 941, endPoint y: 389, distance: 41.2
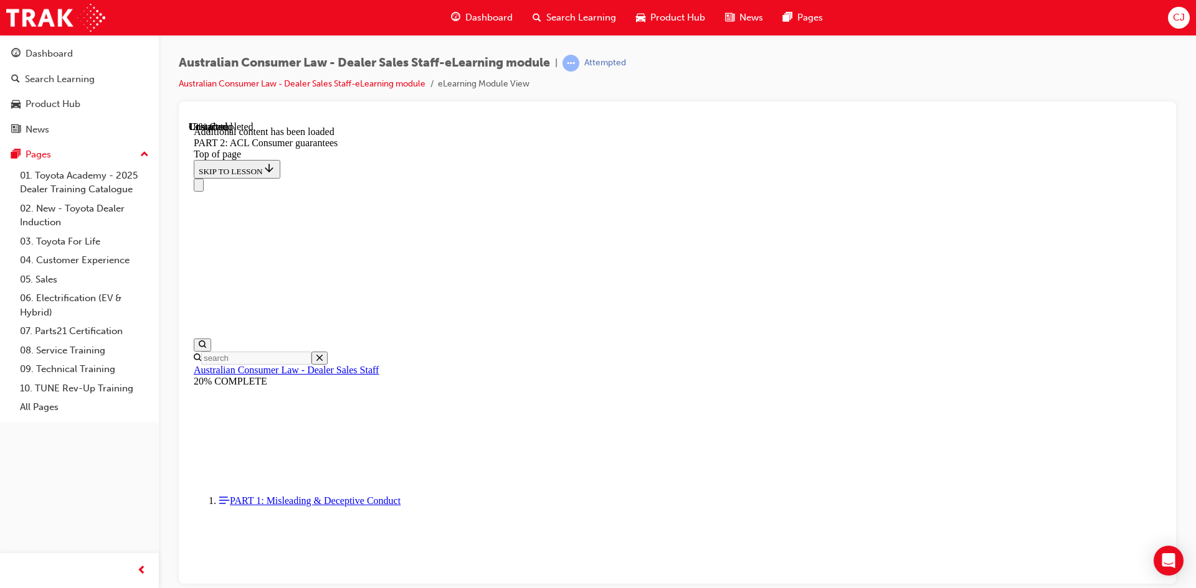
scroll to position [3127, 0]
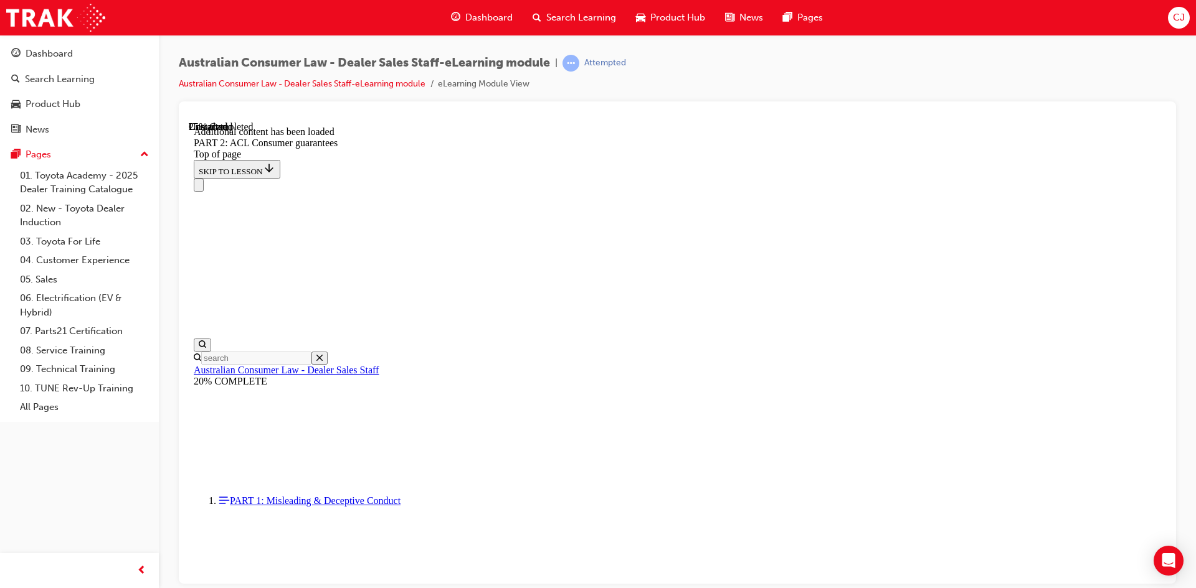
scroll to position [3673, 0]
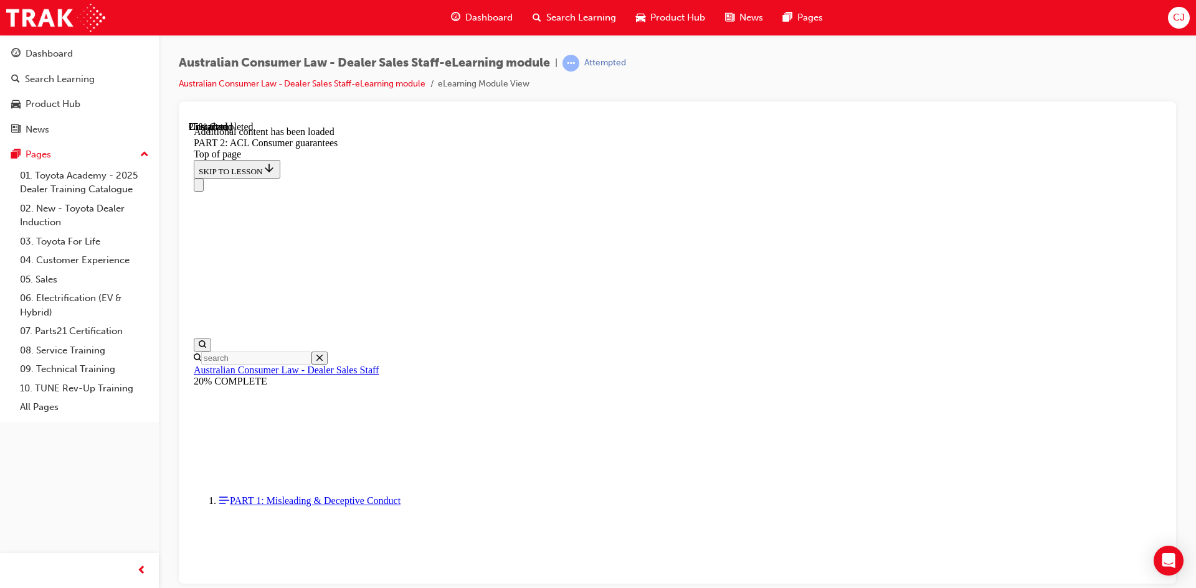
drag, startPoint x: 579, startPoint y: 451, endPoint x: 582, endPoint y: 463, distance: 12.4
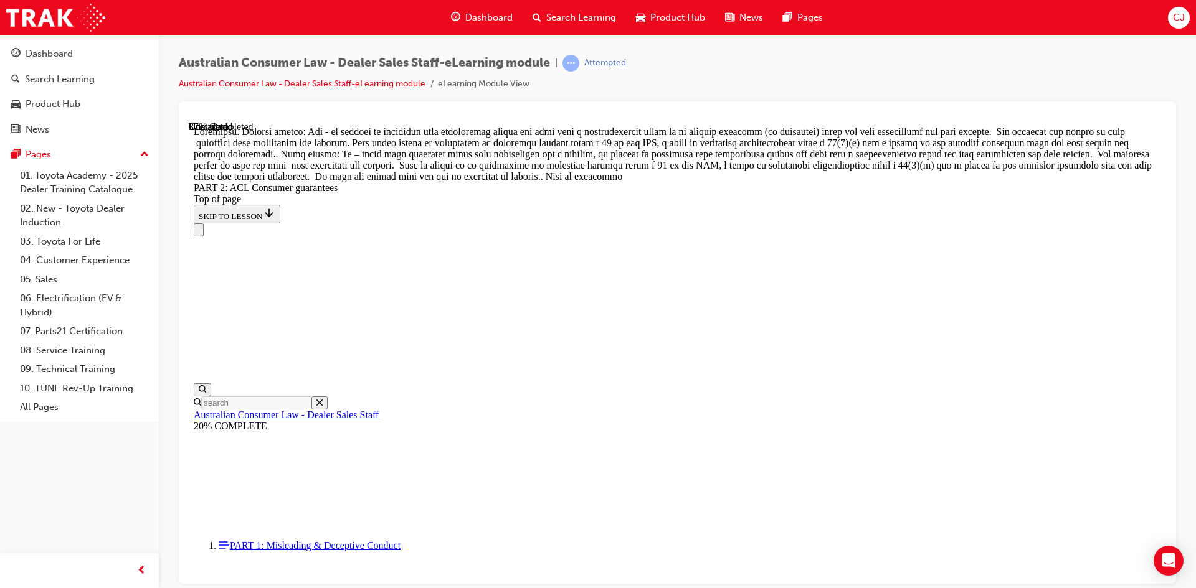
scroll to position [5552, 0]
drag, startPoint x: 751, startPoint y: 372, endPoint x: 761, endPoint y: 382, distance: 14.5
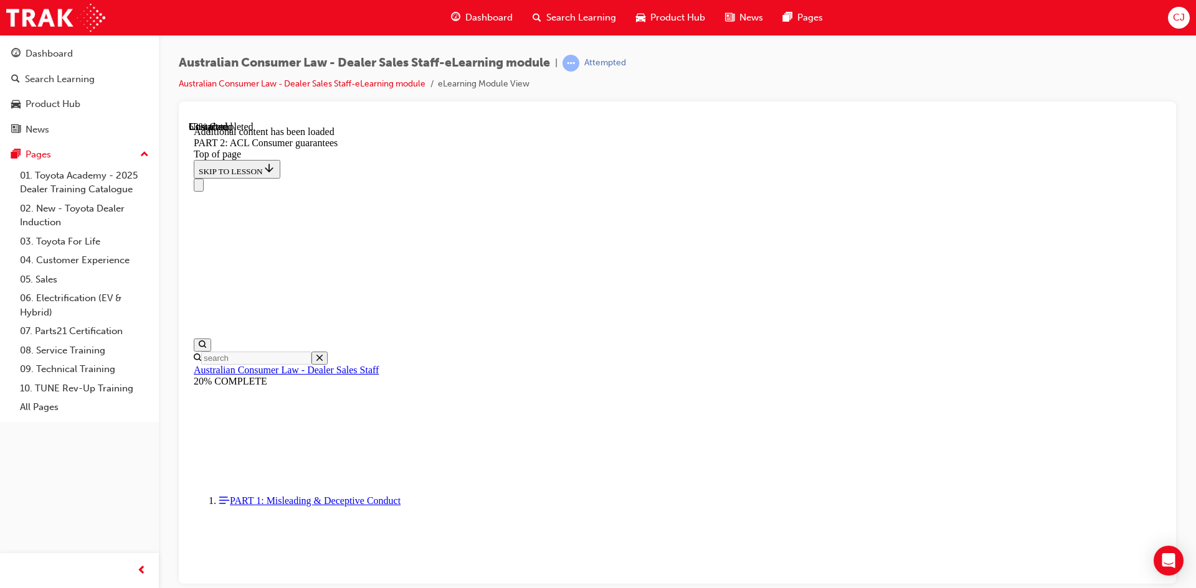
scroll to position [6871, 0]
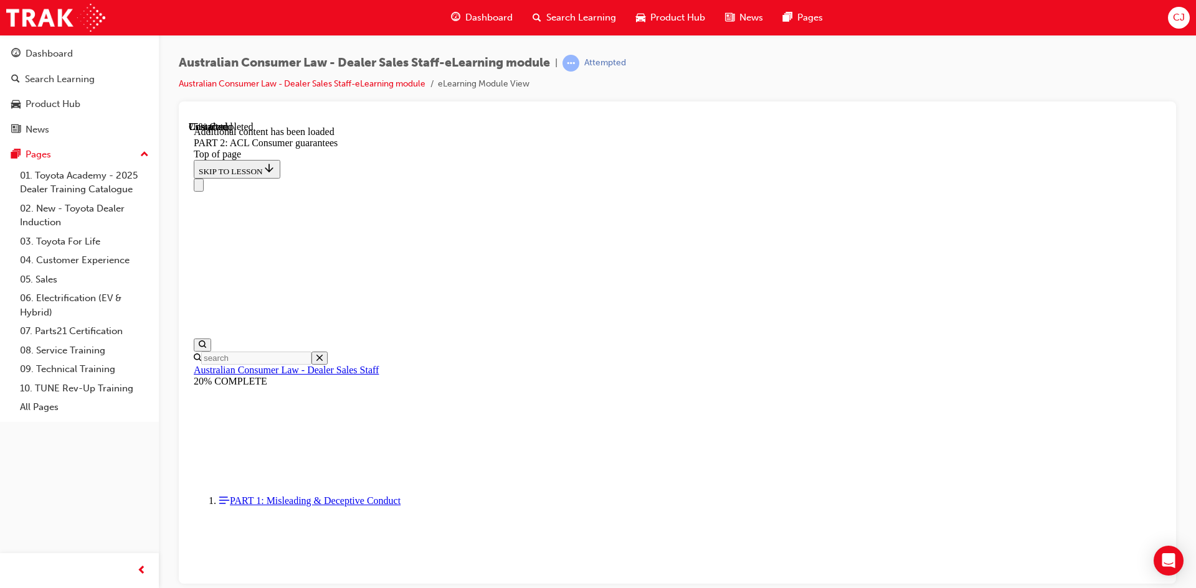
scroll to position [10304, 0]
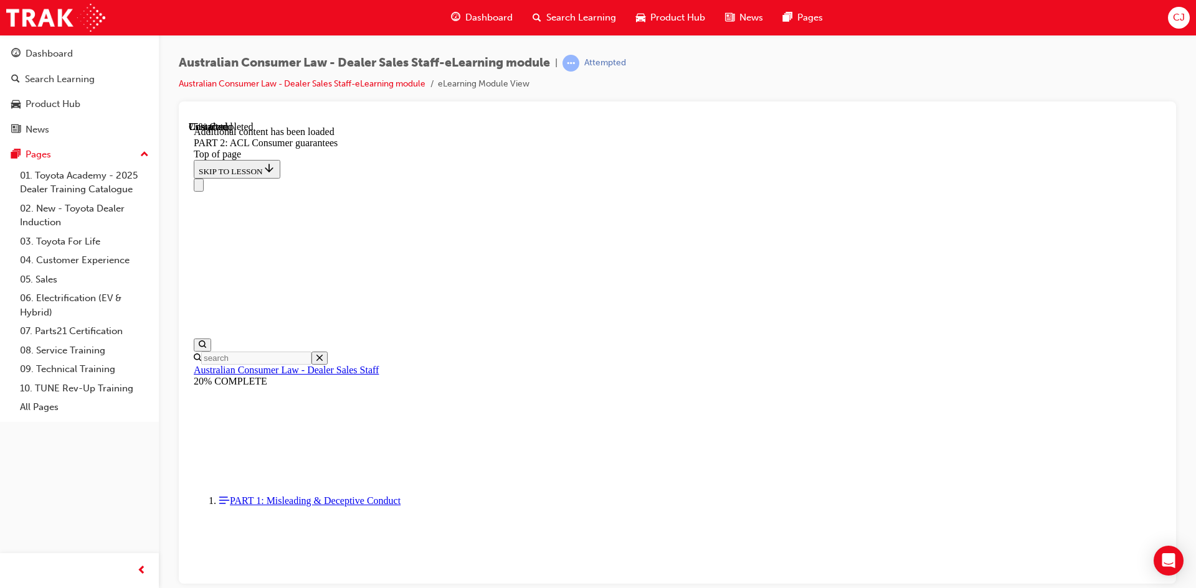
scroll to position [10428, 0]
drag, startPoint x: 748, startPoint y: 513, endPoint x: 901, endPoint y: 517, distance: 153.3
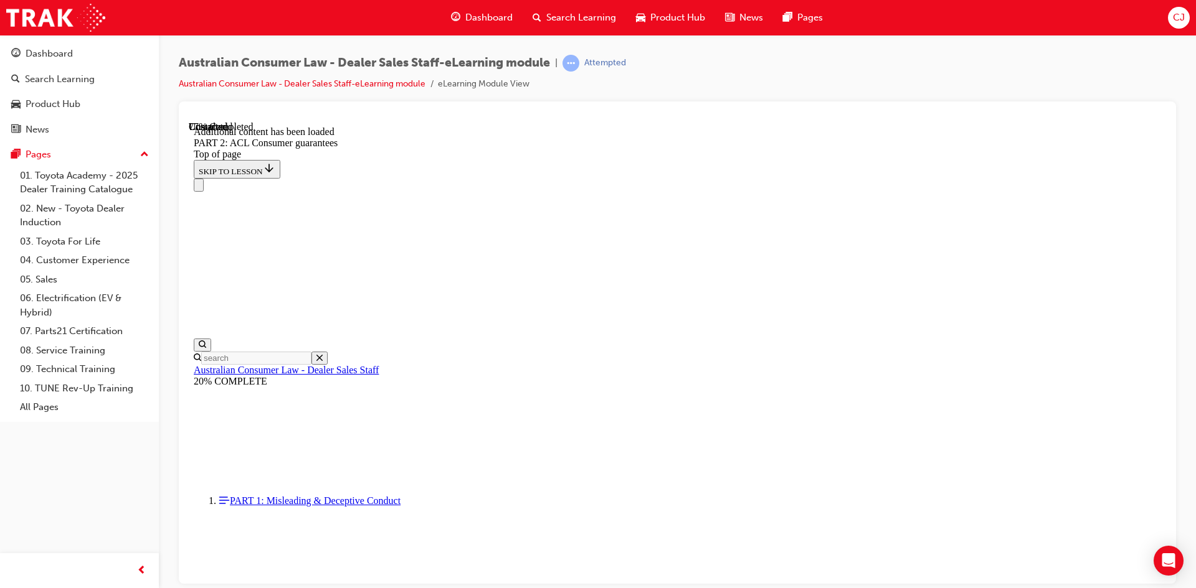
drag, startPoint x: 584, startPoint y: 484, endPoint x: 600, endPoint y: 498, distance: 21.2
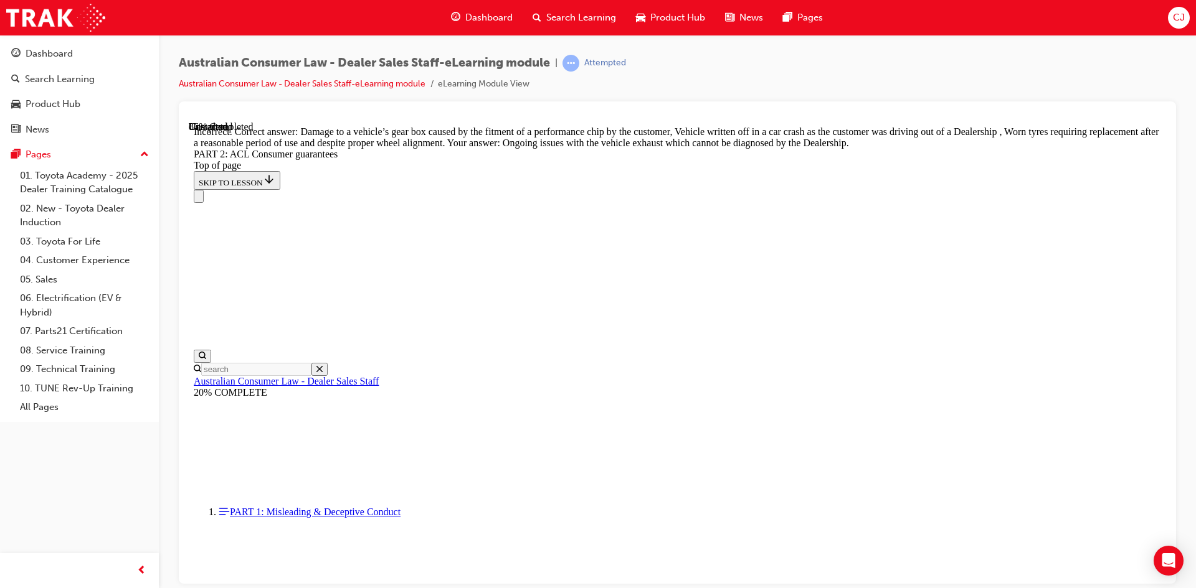
scroll to position [12396, 0]
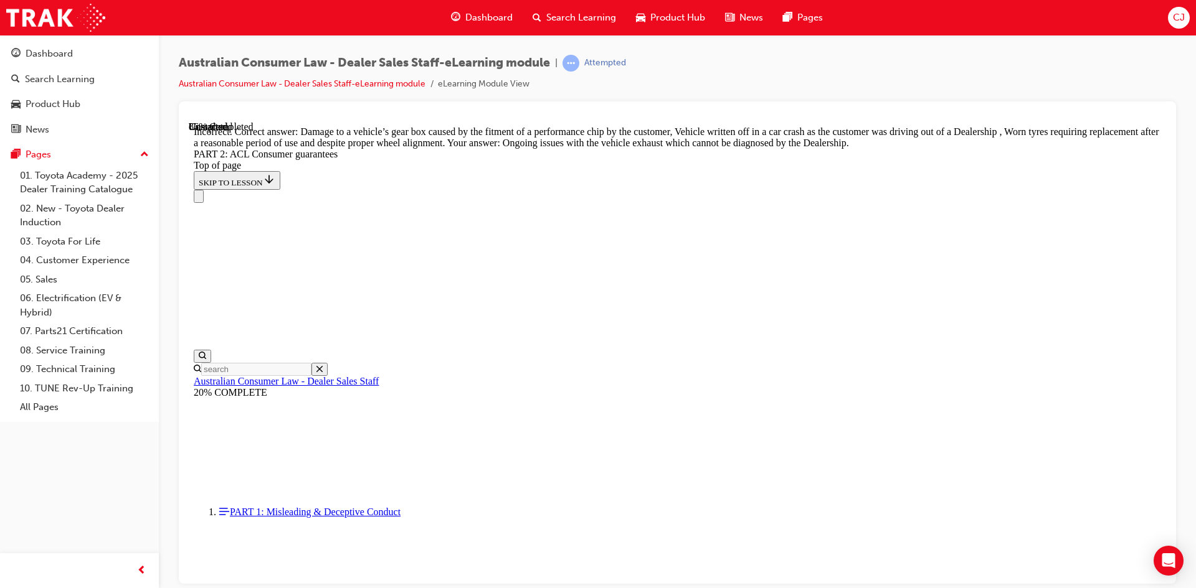
drag, startPoint x: 580, startPoint y: 274, endPoint x: 596, endPoint y: 280, distance: 16.5
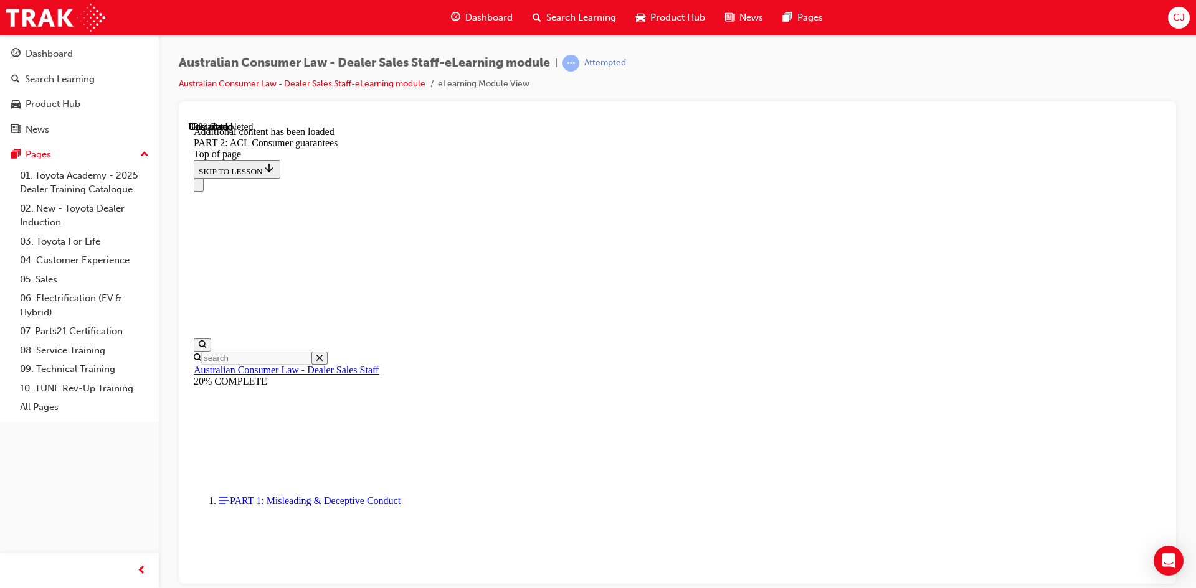
scroll to position [13454, 0]
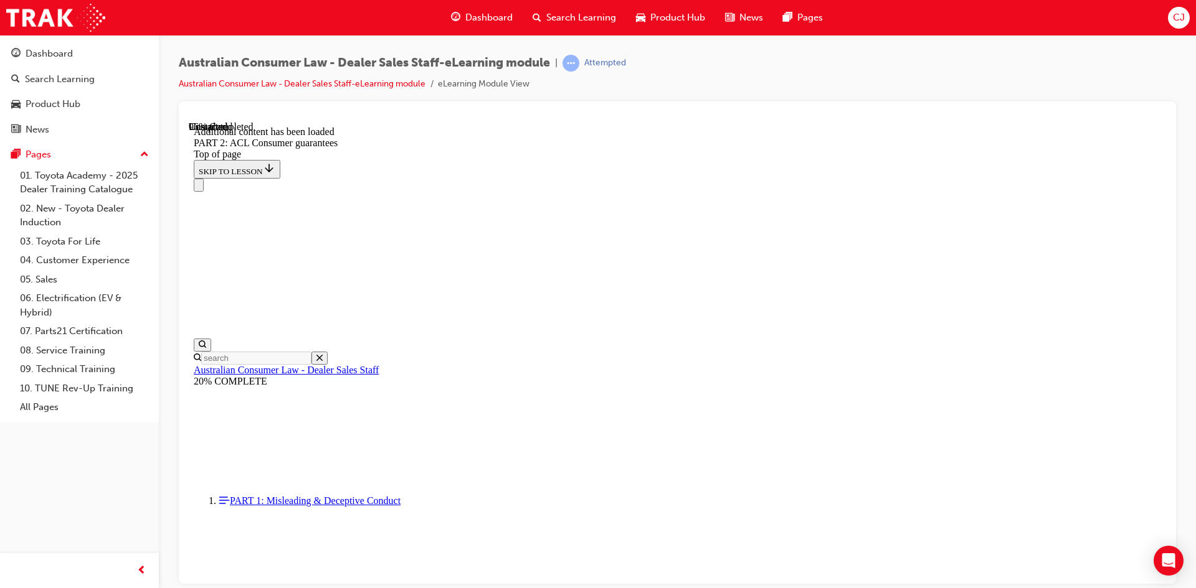
scroll to position [14950, 0]
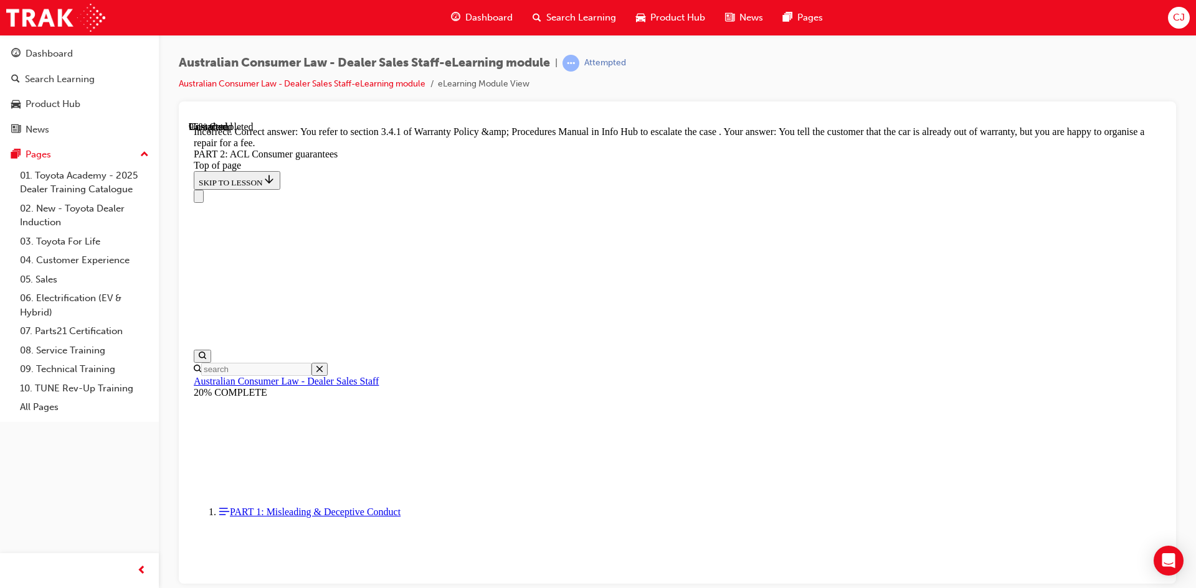
scroll to position [15074, 0]
drag, startPoint x: 580, startPoint y: 162, endPoint x: 638, endPoint y: 177, distance: 60.6
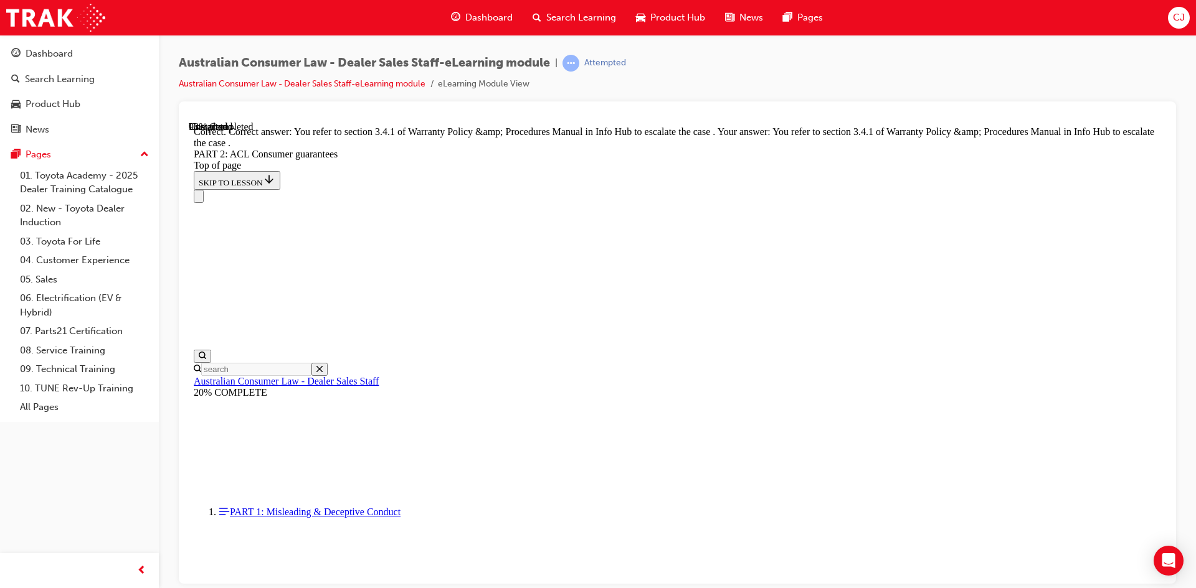
scroll to position [15627, 0]
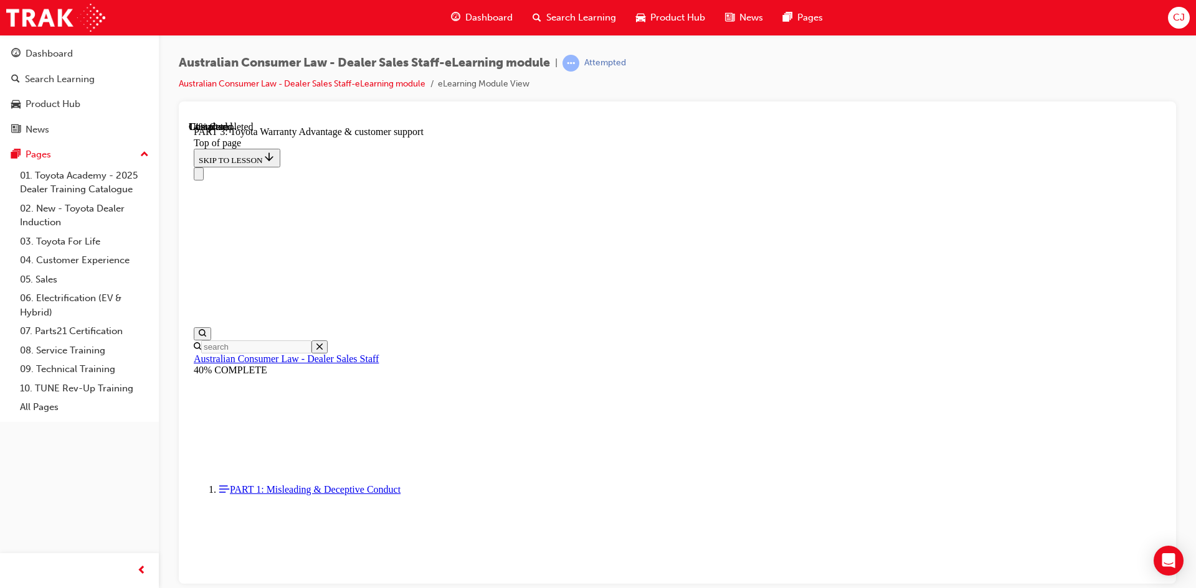
scroll to position [724, 0]
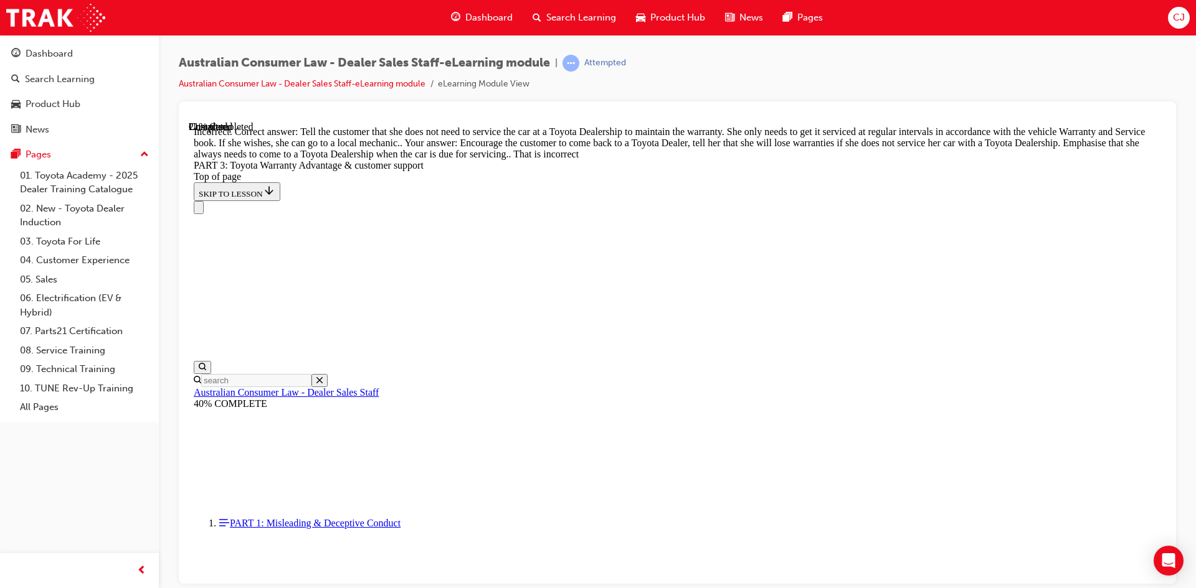
scroll to position [917, 0]
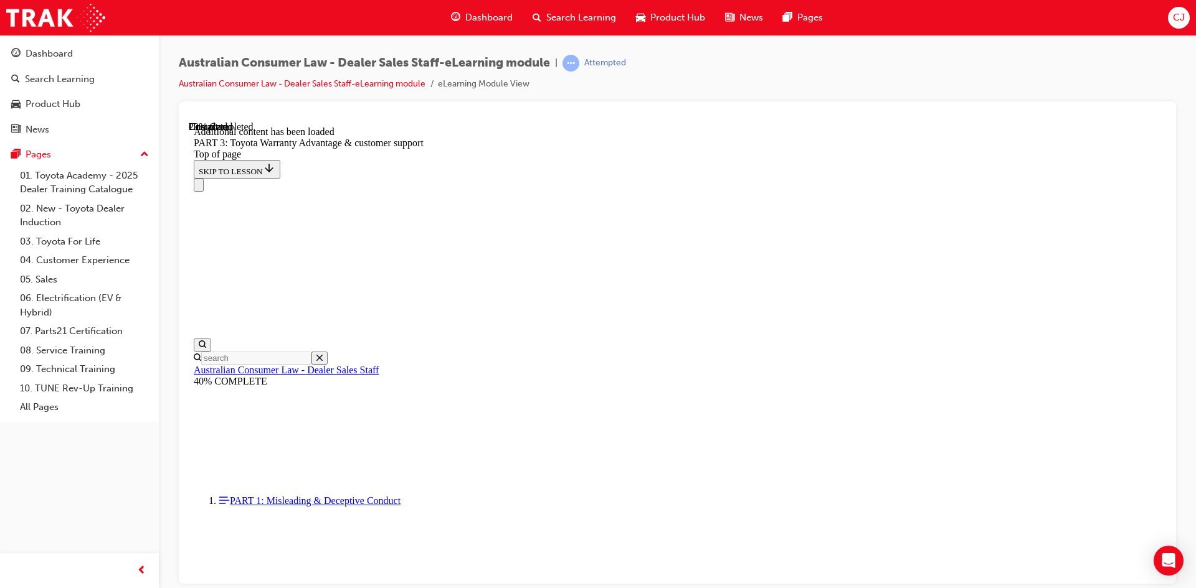
scroll to position [1453, 0]
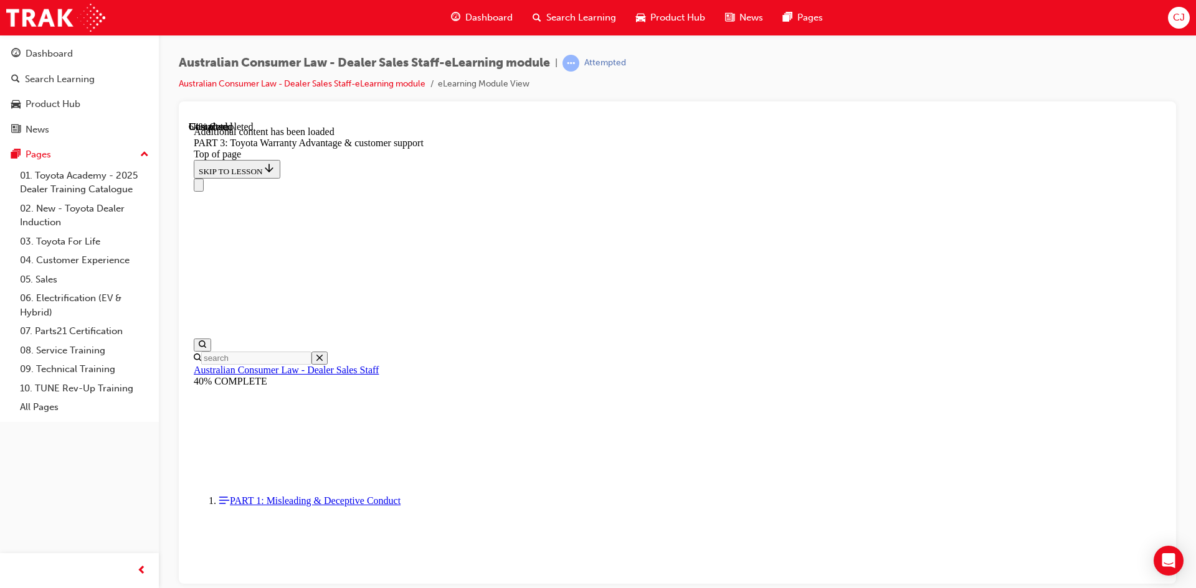
scroll to position [3234, 0]
drag, startPoint x: 584, startPoint y: 447, endPoint x: 588, endPoint y: 461, distance: 15.0
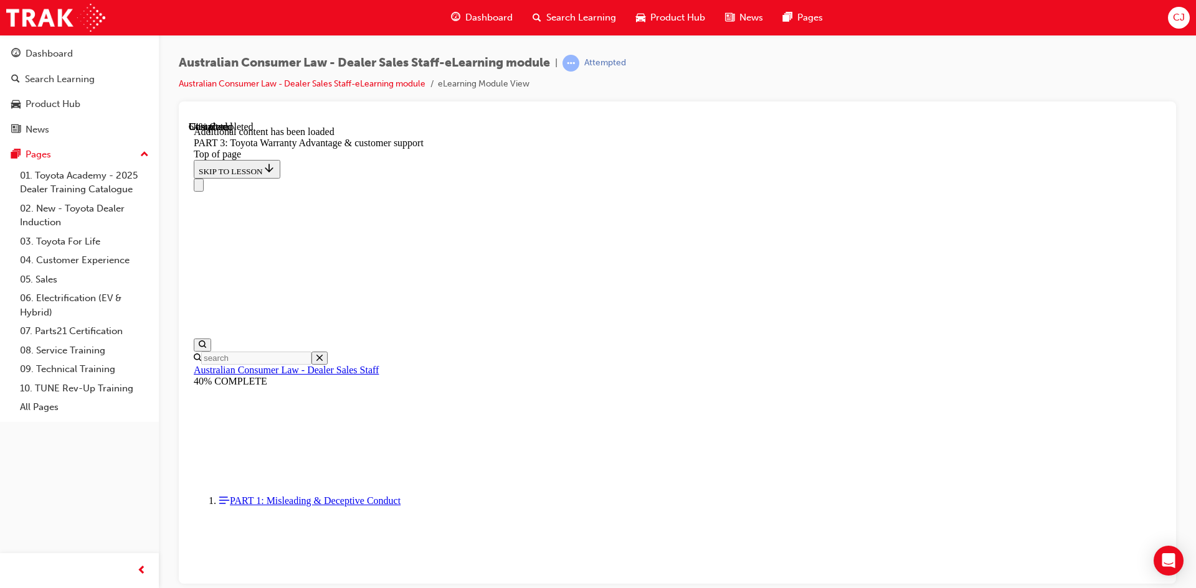
drag, startPoint x: 723, startPoint y: 550, endPoint x: 745, endPoint y: 555, distance: 22.4
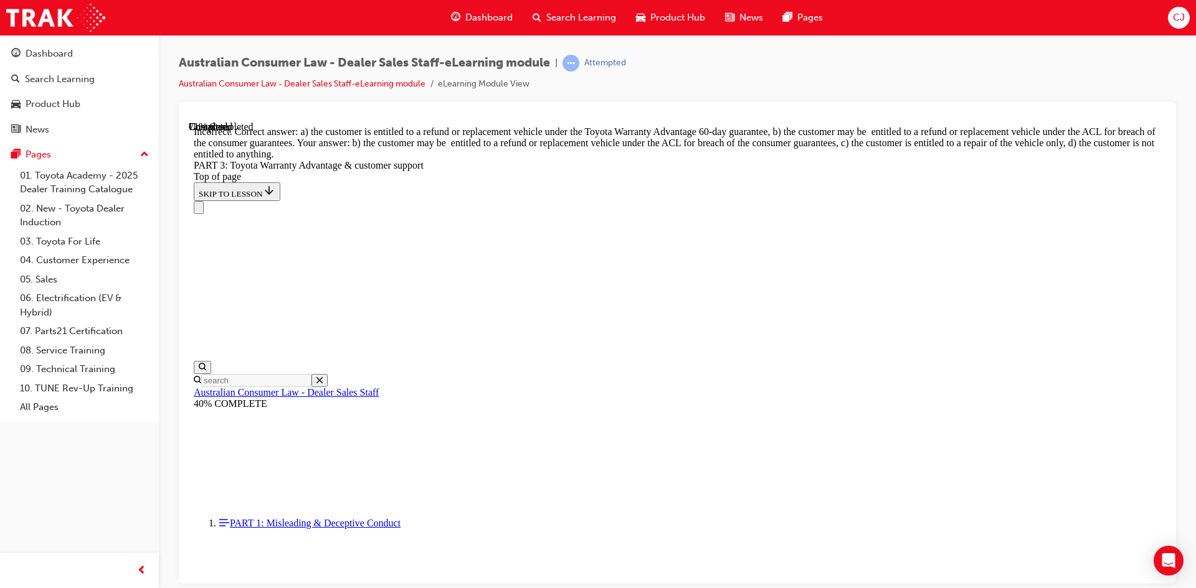
scroll to position [3501, 0]
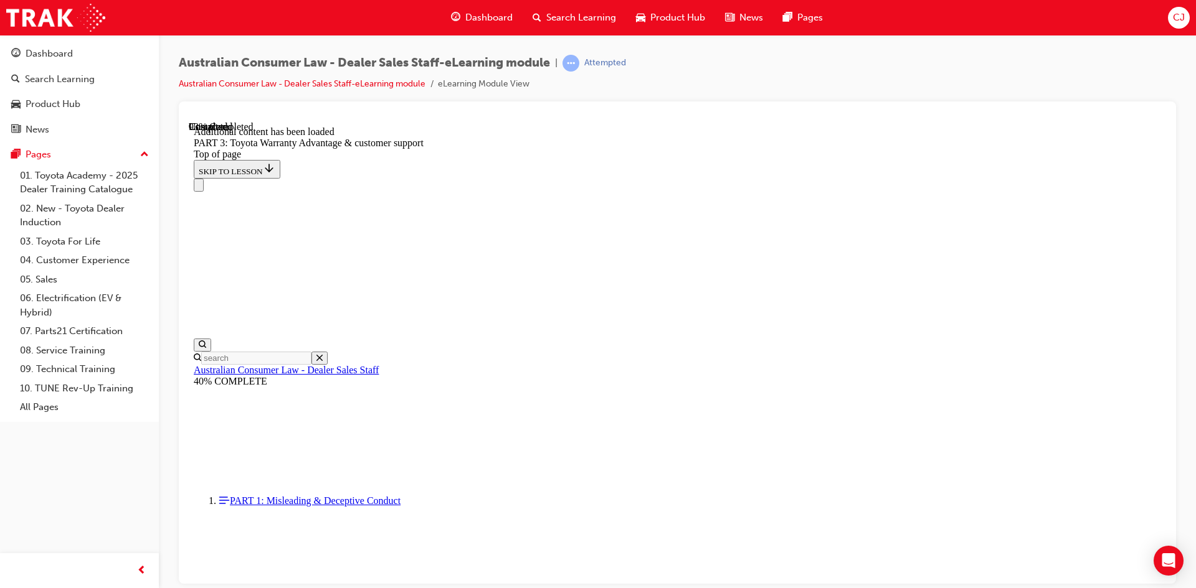
scroll to position [3942, 0]
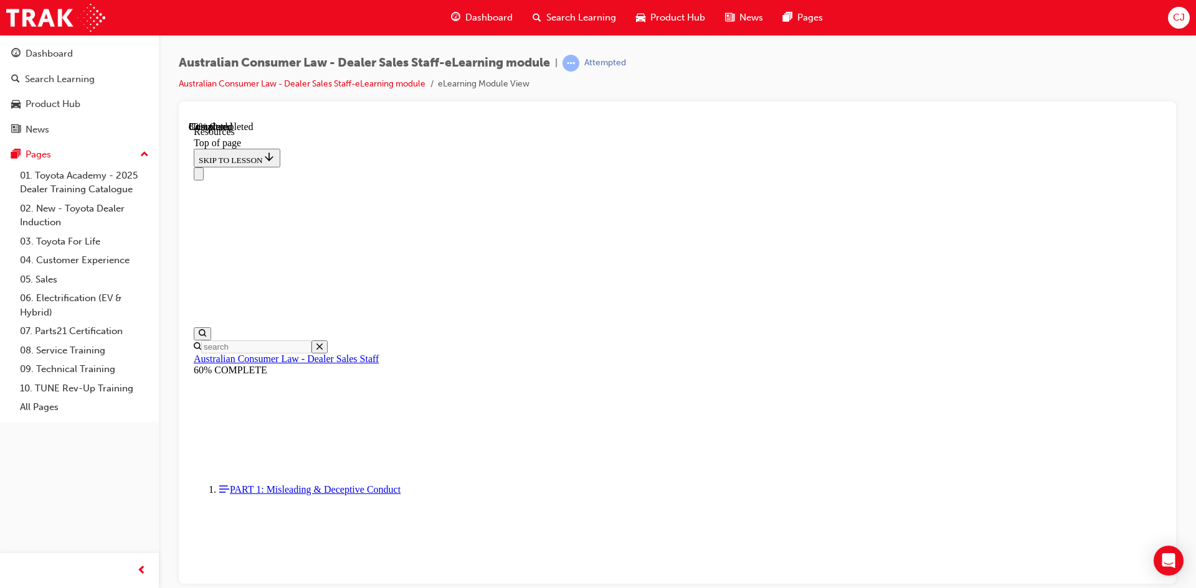
scroll to position [617, 0]
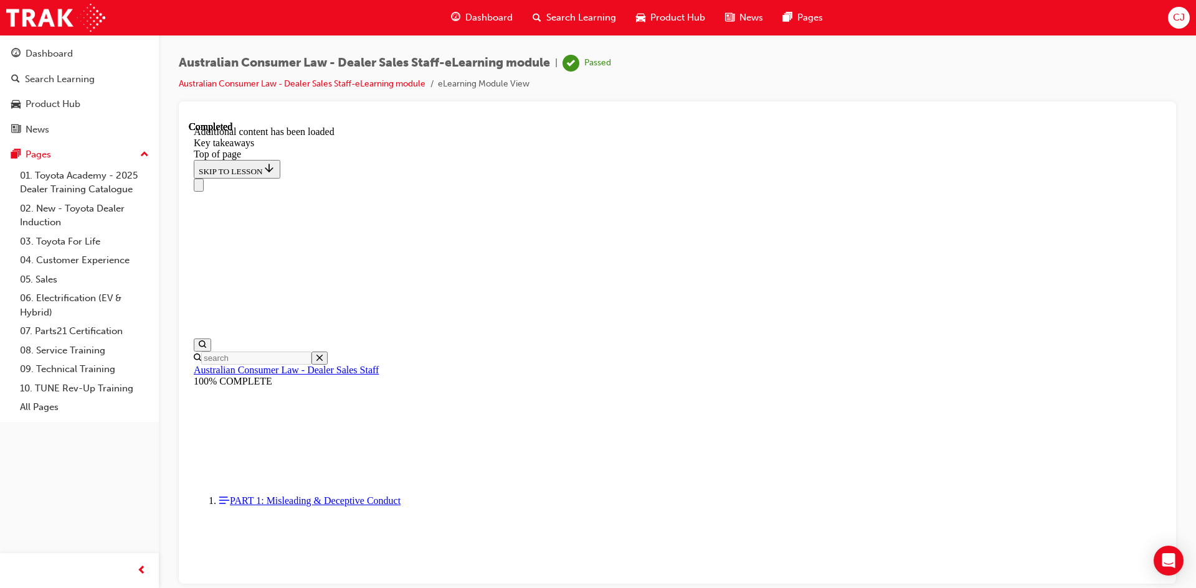
scroll to position [267, 0]
click at [553, 19] on span "Search Learning" at bounding box center [581, 18] width 70 height 14
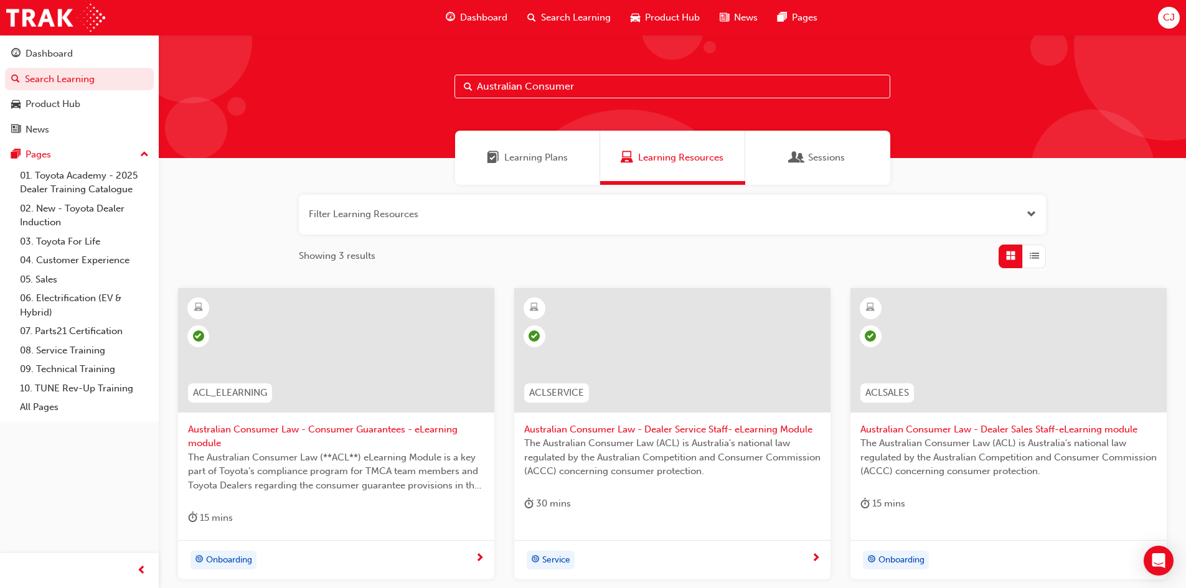
click at [531, 156] on span "Learning Plans" at bounding box center [536, 158] width 64 height 14
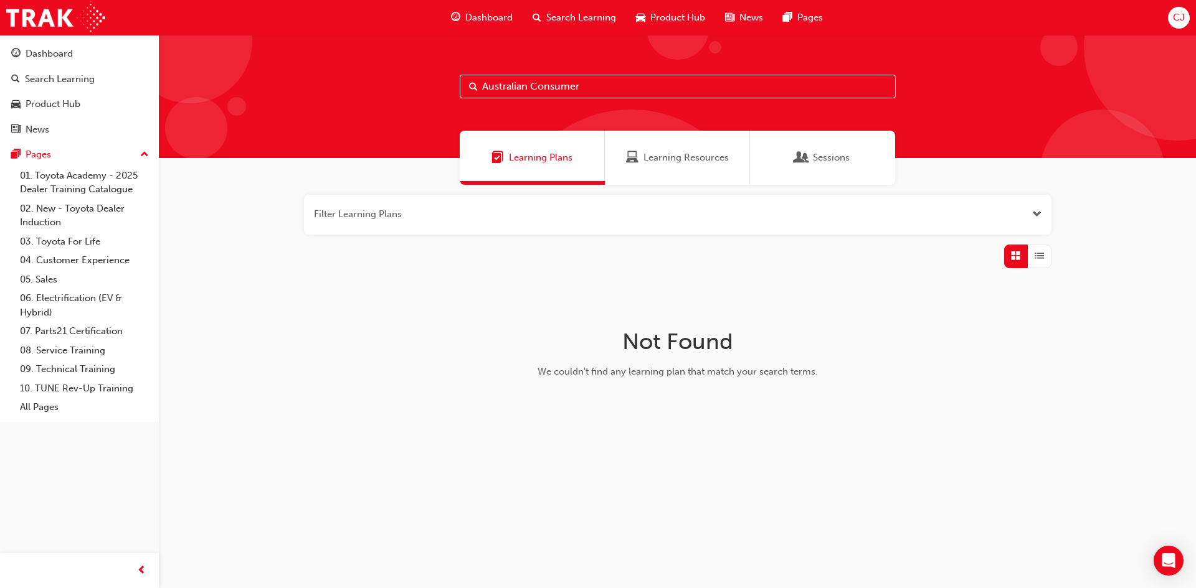
click at [521, 161] on span "Learning Plans" at bounding box center [541, 158] width 64 height 14
